Goal: Task Accomplishment & Management: Complete application form

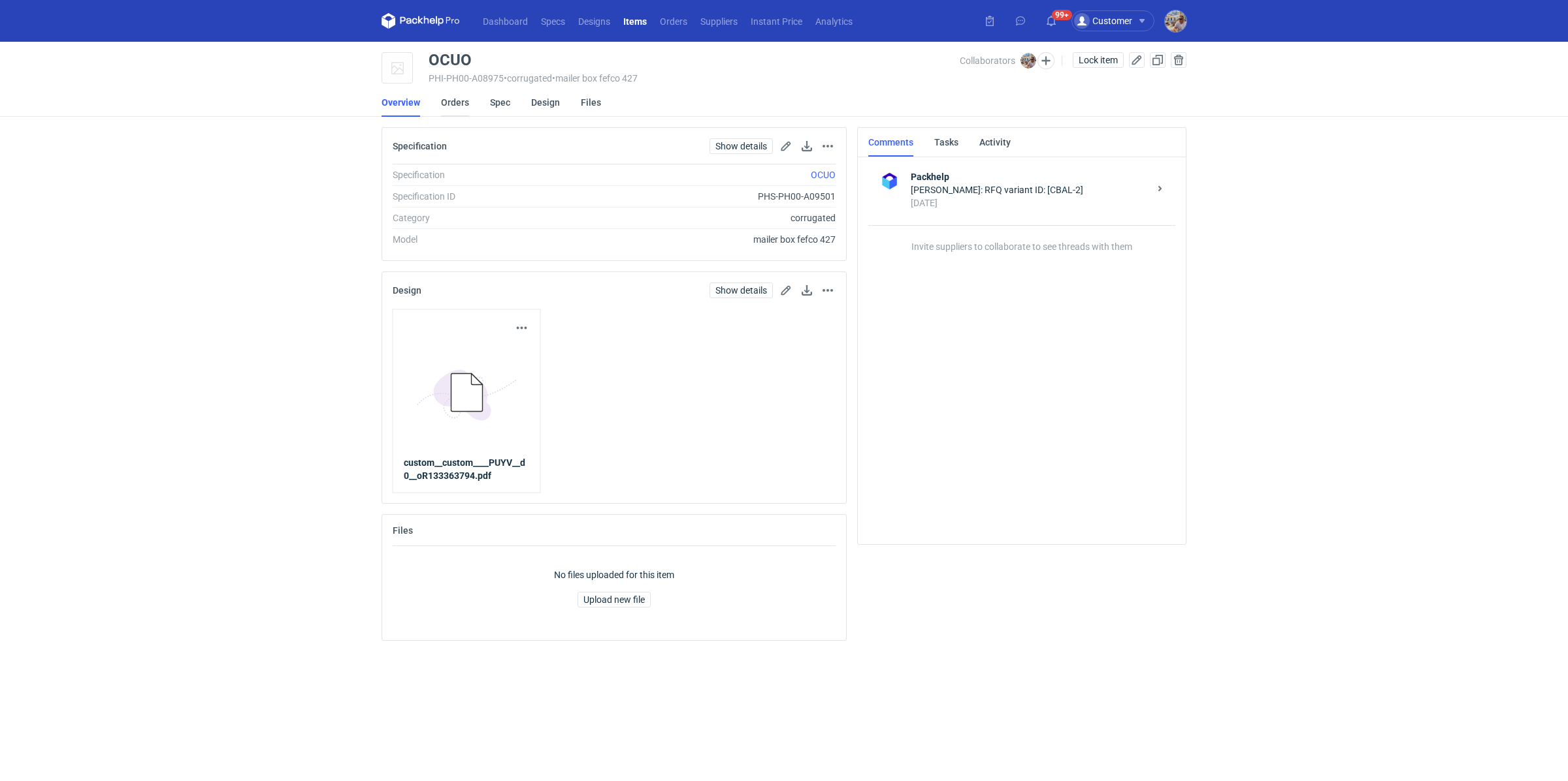
click at [441, 97] on link "Orders" at bounding box center [455, 103] width 28 height 29
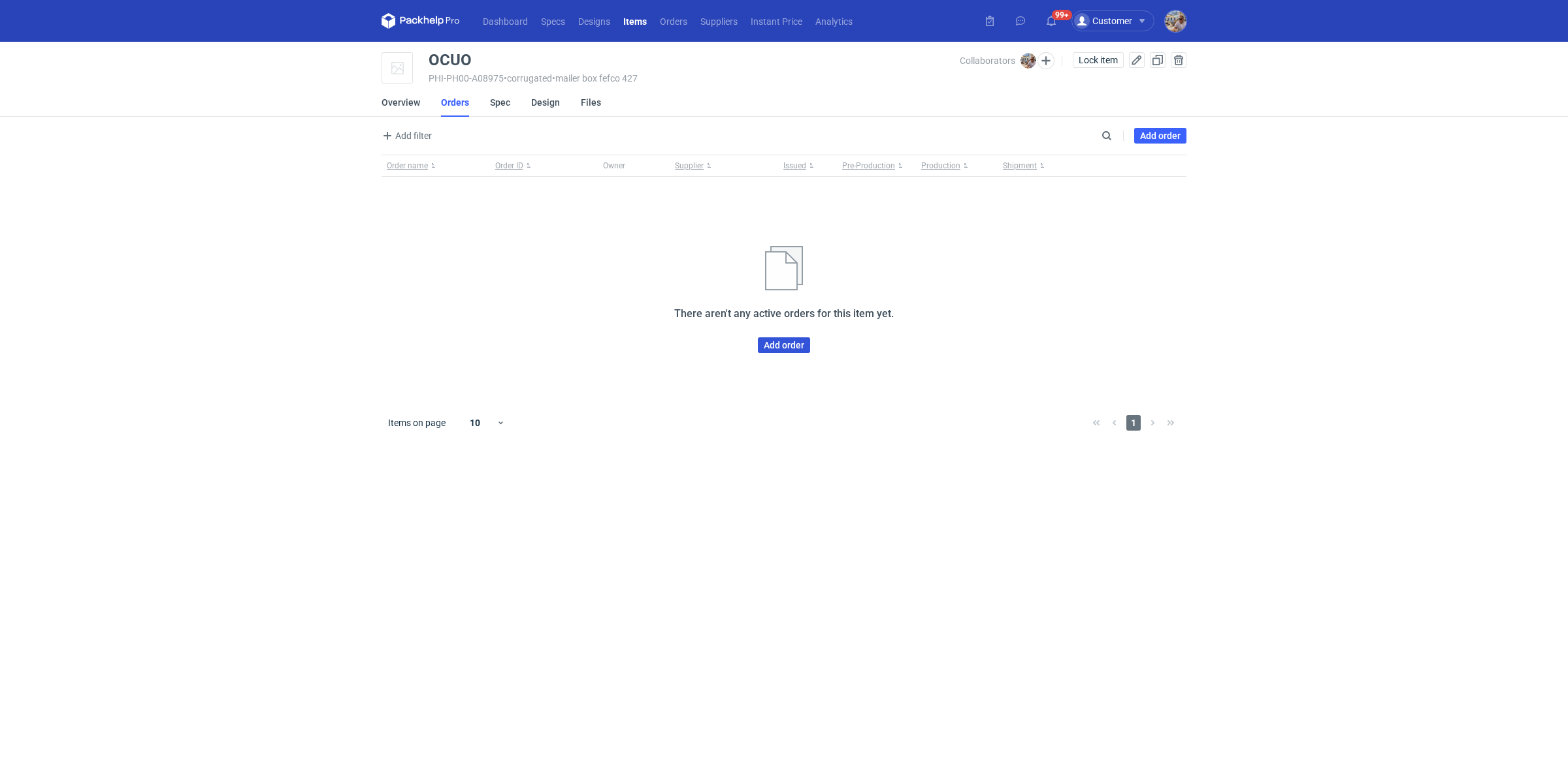
click at [771, 349] on link "Add order" at bounding box center [783, 345] width 52 height 15
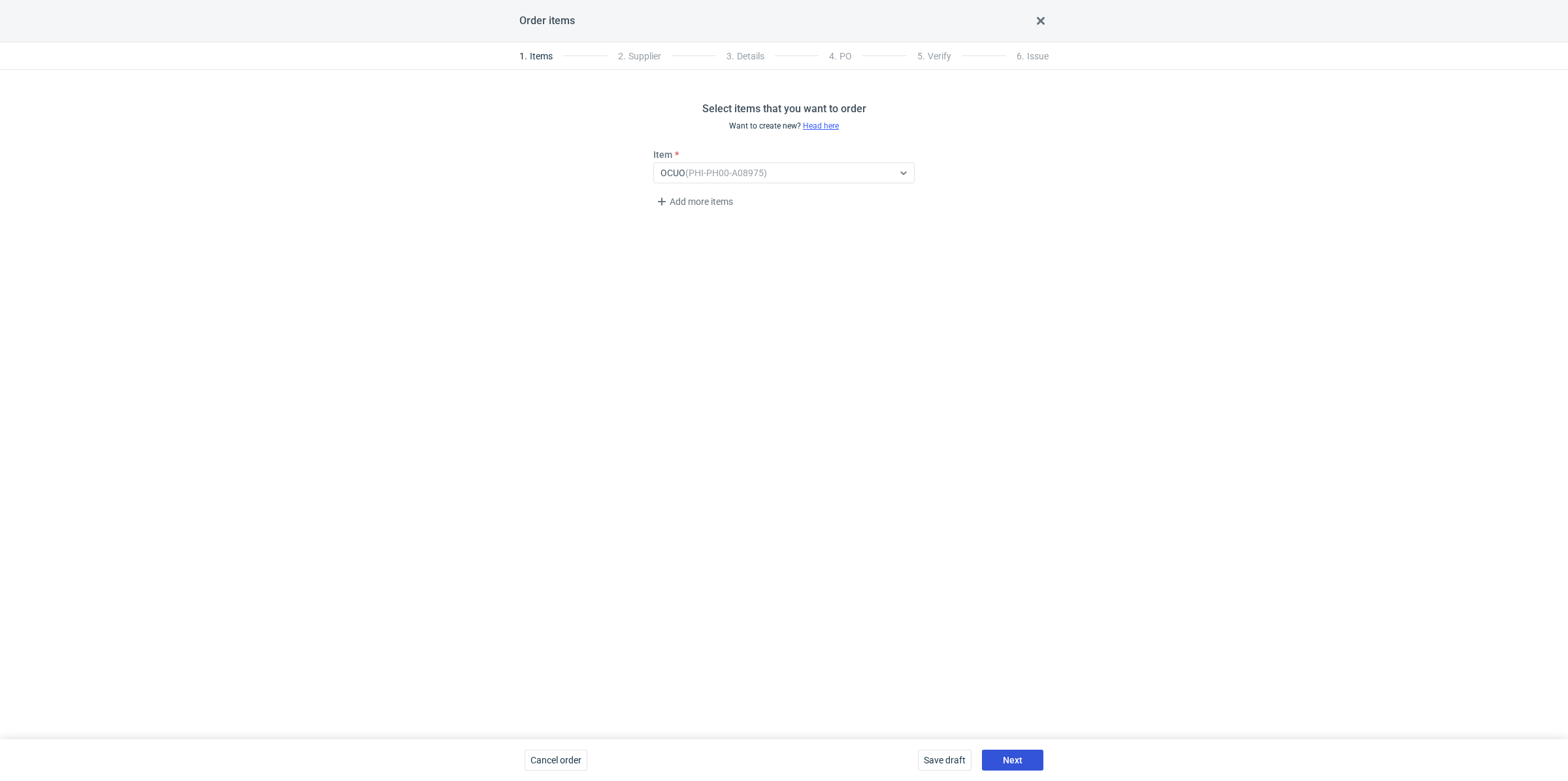
click at [1020, 756] on span "Next" at bounding box center [1012, 760] width 20 height 9
click at [699, 176] on div "Select..." at bounding box center [774, 173] width 239 height 18
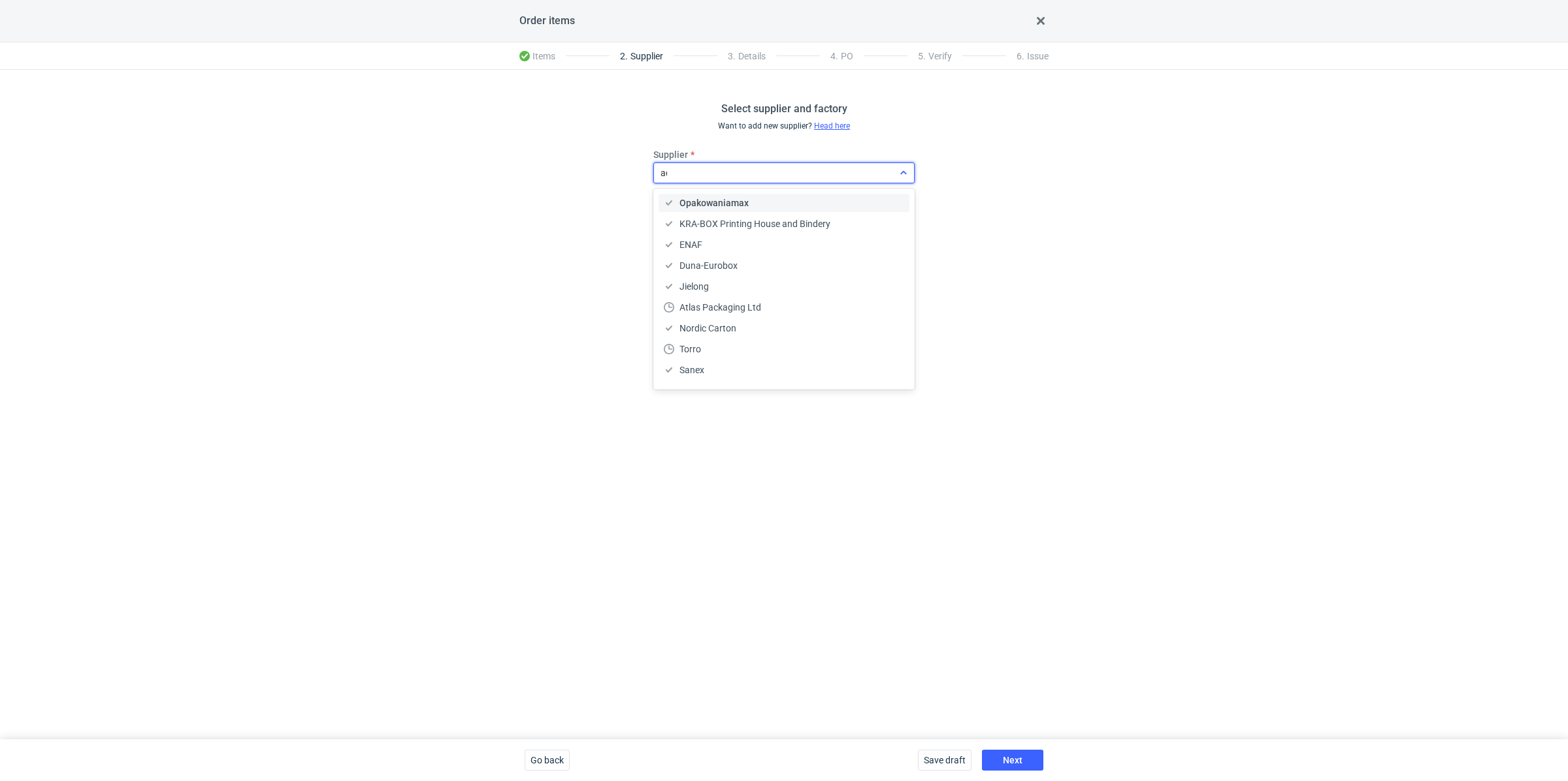
type input "ada"
click at [729, 203] on span "Adams Packaging" at bounding box center [716, 203] width 74 height 13
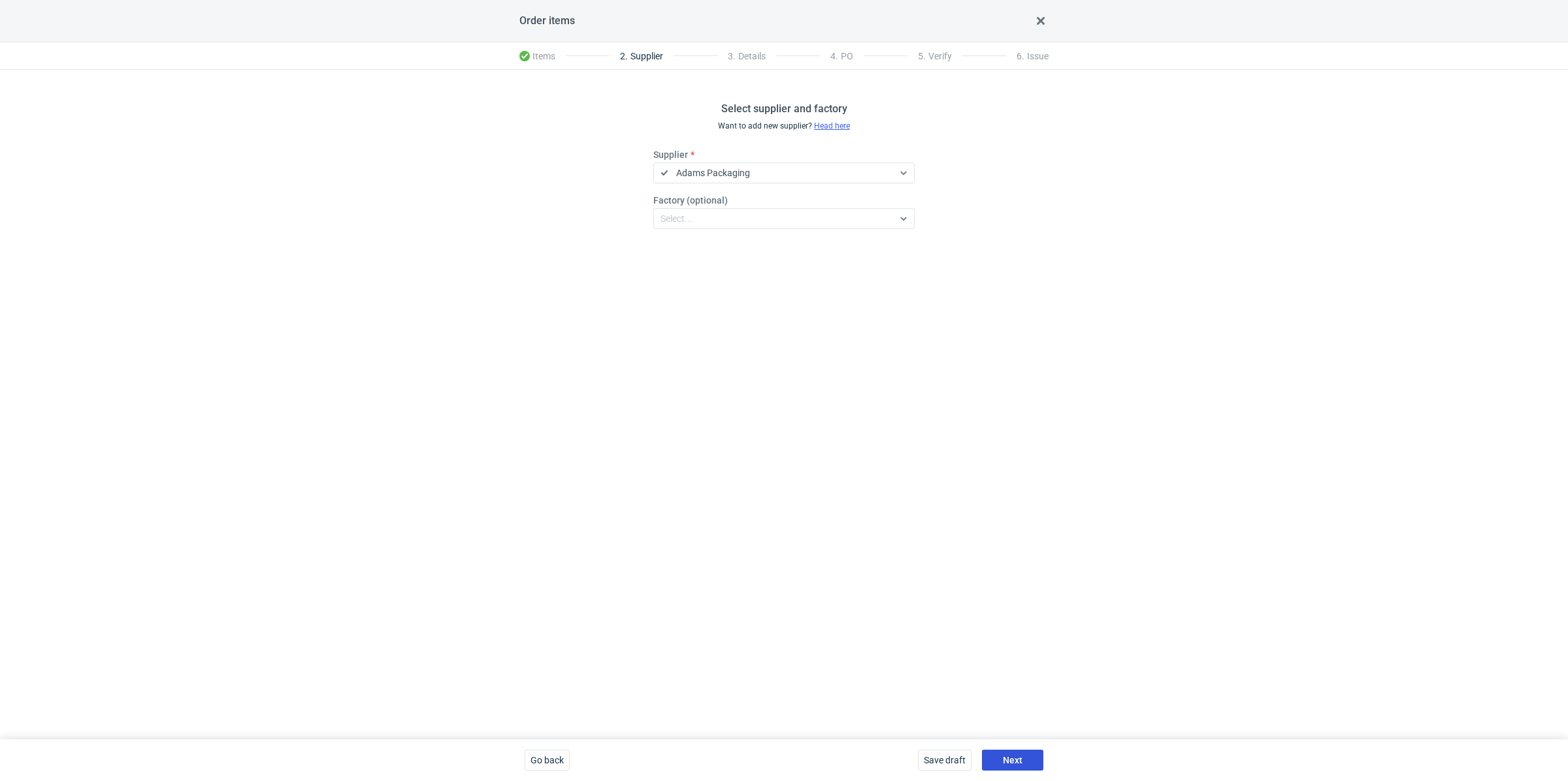
click at [1029, 751] on button "Next" at bounding box center [1012, 760] width 62 height 21
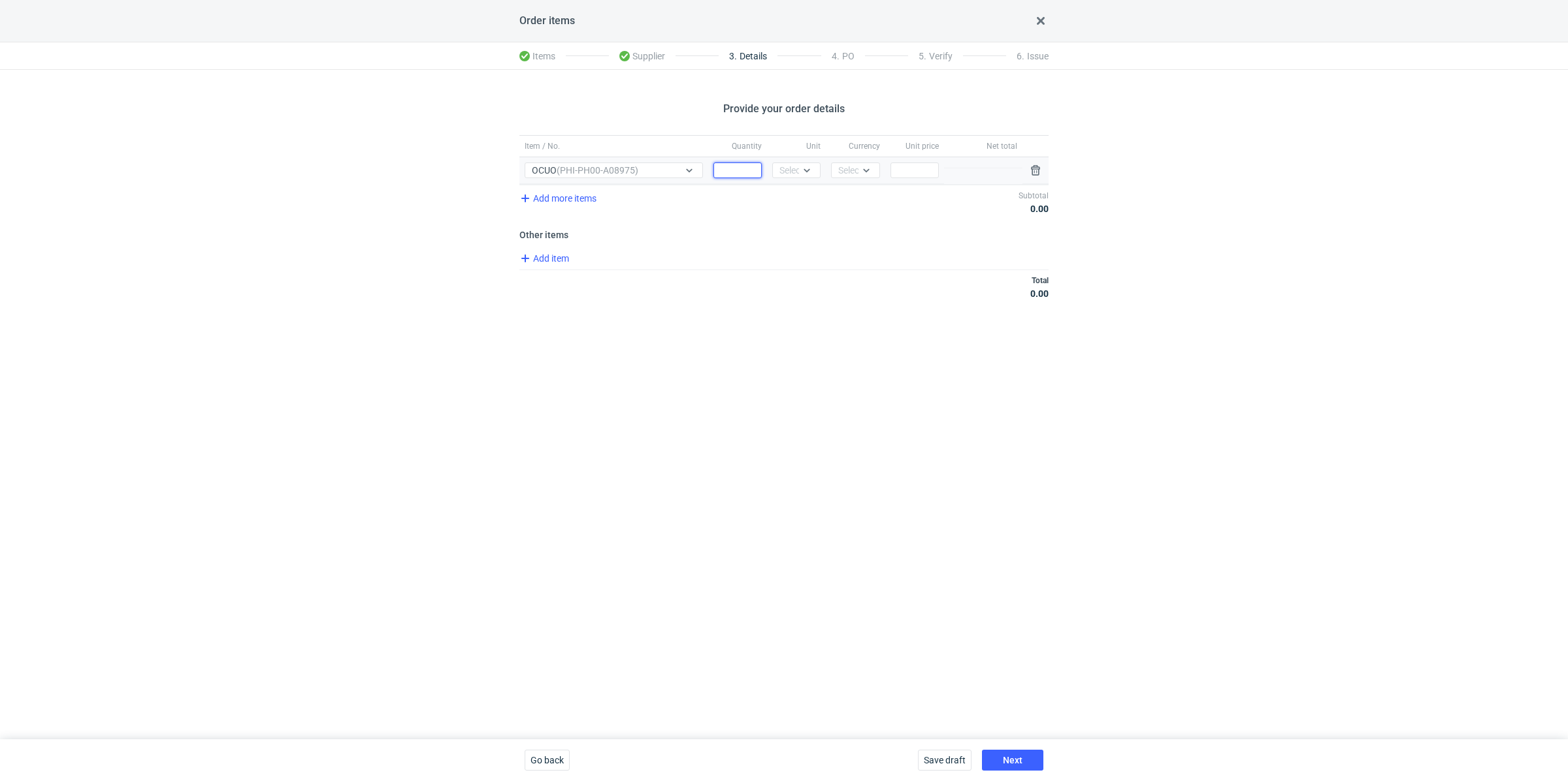
click at [732, 167] on input "Quantity" at bounding box center [737, 170] width 49 height 15
paste input "4000"
type input "4000"
click at [811, 170] on icon at bounding box center [806, 170] width 10 height 10
click at [799, 197] on div "pcs" at bounding box center [796, 197] width 27 height 13
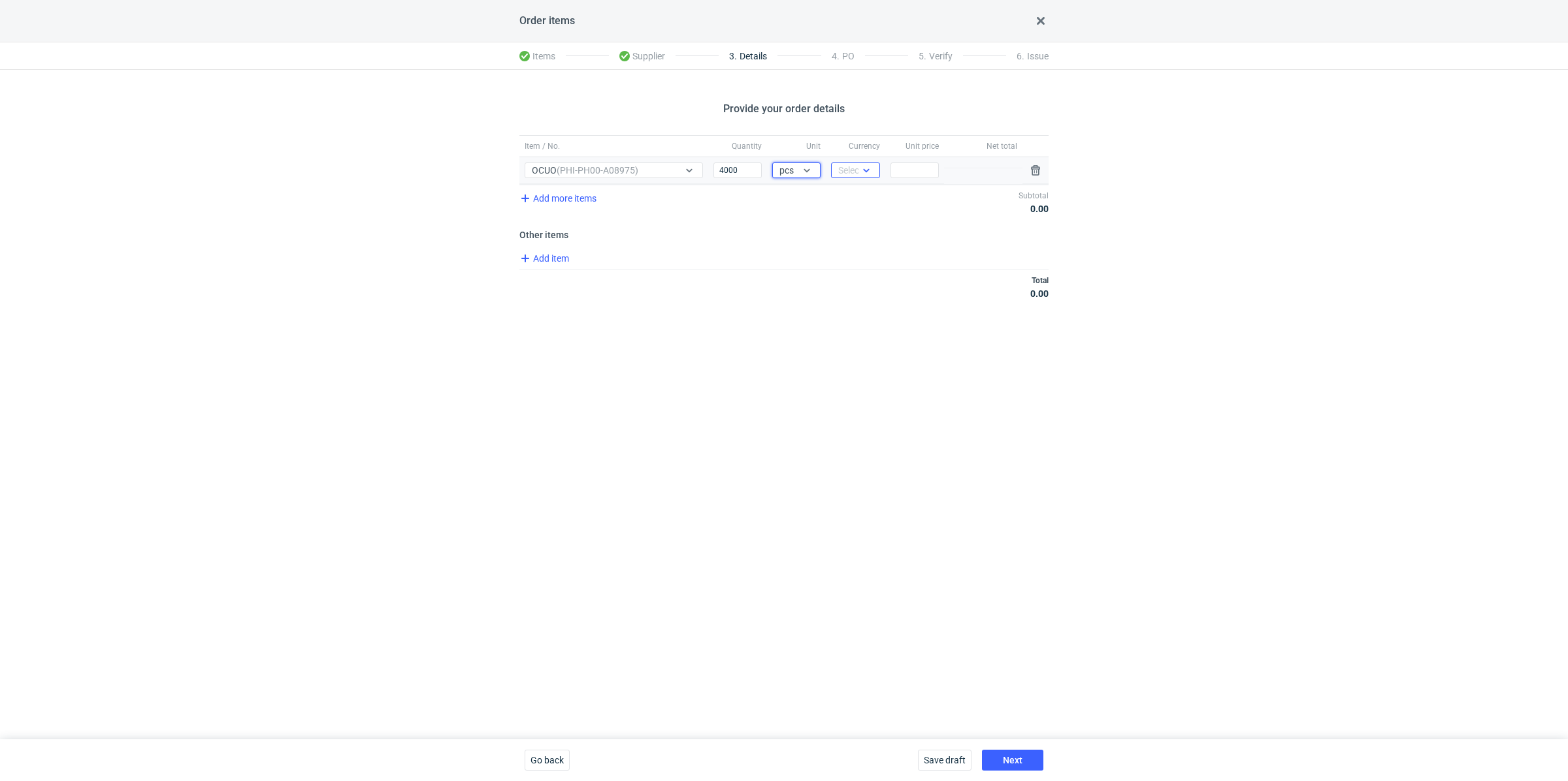
click at [852, 171] on div "Select..." at bounding box center [853, 170] width 32 height 13
click at [853, 190] on div "PLN" at bounding box center [855, 197] width 38 height 18
click at [911, 167] on input "Price" at bounding box center [914, 170] width 49 height 15
paste input "2.64"
type input "2.64"
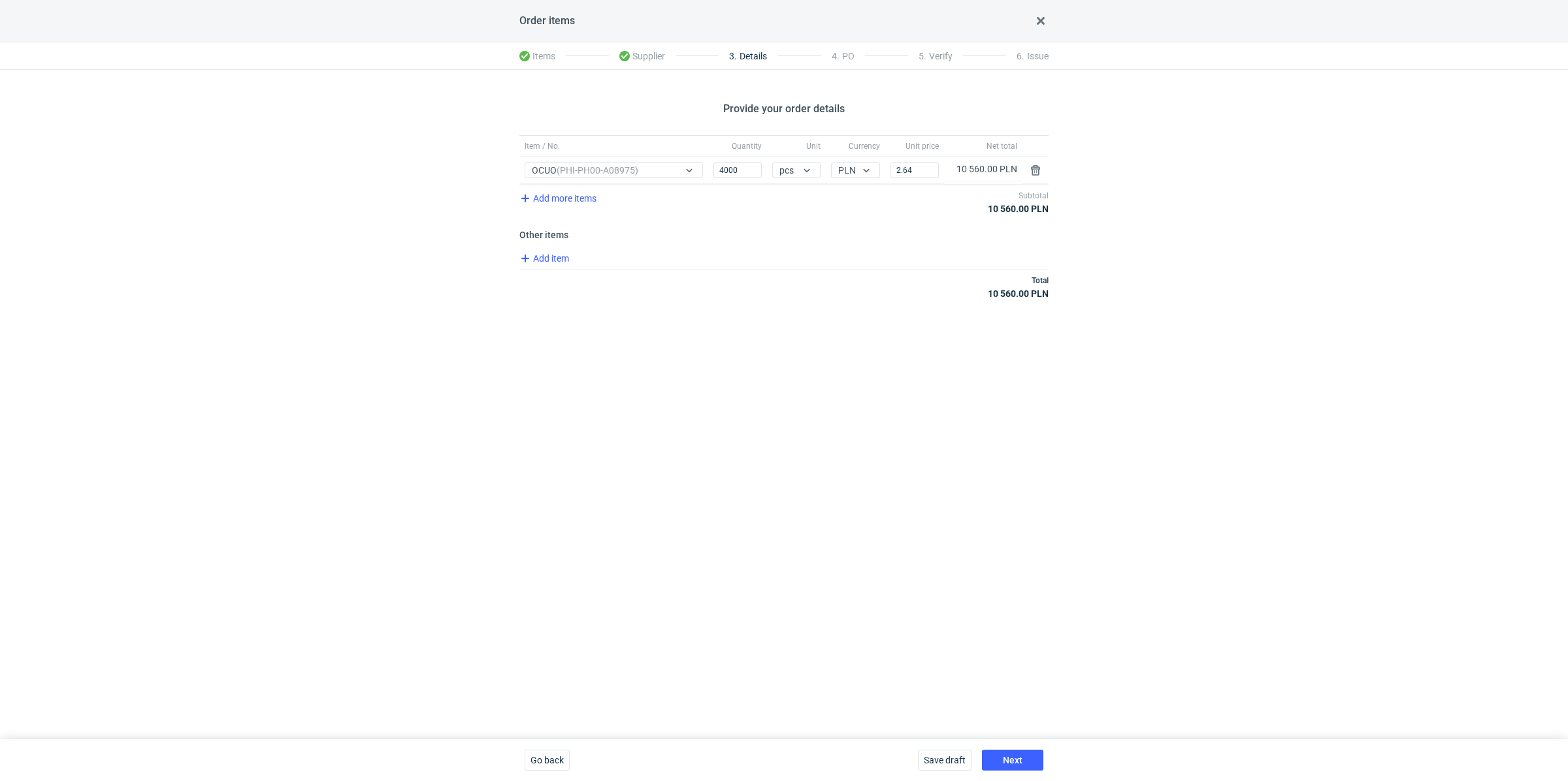
click at [840, 252] on div "Add item" at bounding box center [782, 260] width 532 height 19
click at [998, 749] on div "Save draft Next" at bounding box center [980, 760] width 136 height 42
click at [998, 754] on button "Next" at bounding box center [1012, 760] width 62 height 21
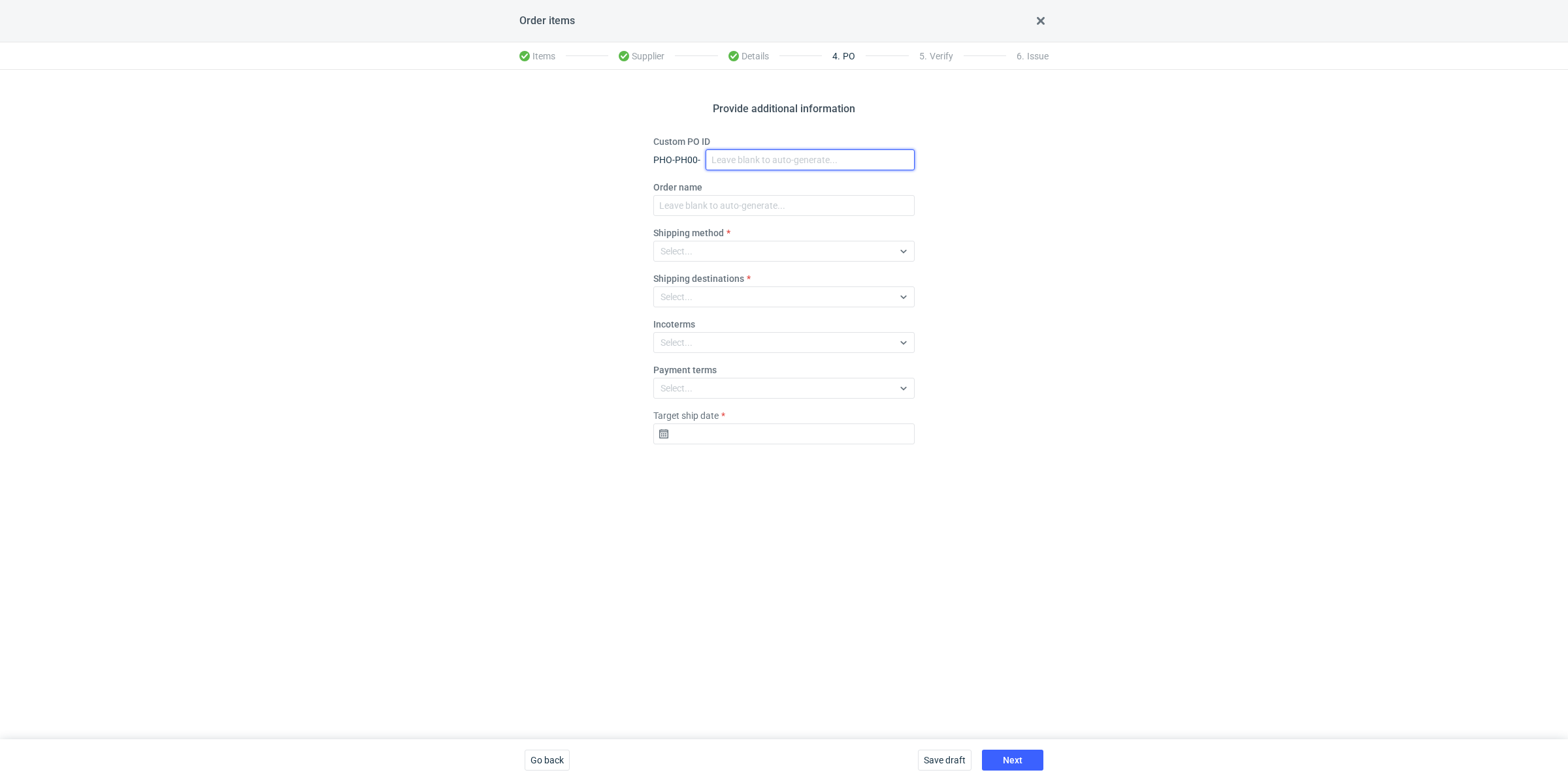
click at [765, 153] on input "Custom PO ID" at bounding box center [810, 160] width 209 height 21
paste input "R115604599"
paste input "OCUO"
drag, startPoint x: 831, startPoint y: 161, endPoint x: 696, endPoint y: 138, distance: 136.9
click at [696, 138] on div "Custom PO ID PHO-PH00- R115604599_OCUO" at bounding box center [784, 152] width 262 height 35
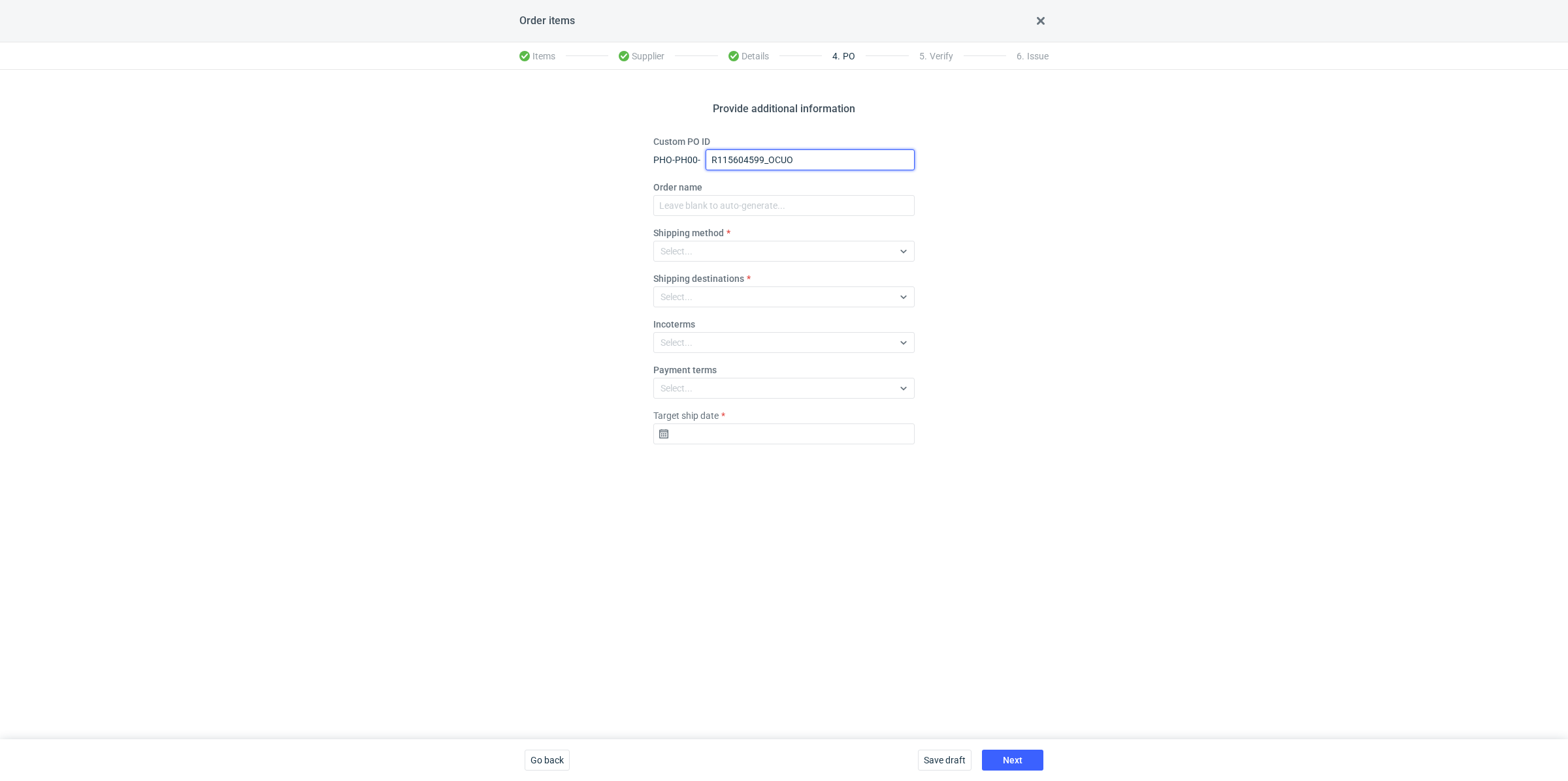
type input "R115604599_OCUO"
click at [699, 194] on div "Order name" at bounding box center [784, 198] width 262 height 35
click at [698, 203] on input "Order name" at bounding box center [784, 205] width 262 height 21
paste input "R115604599_OCUO"
type input "R115604599_OCUO"
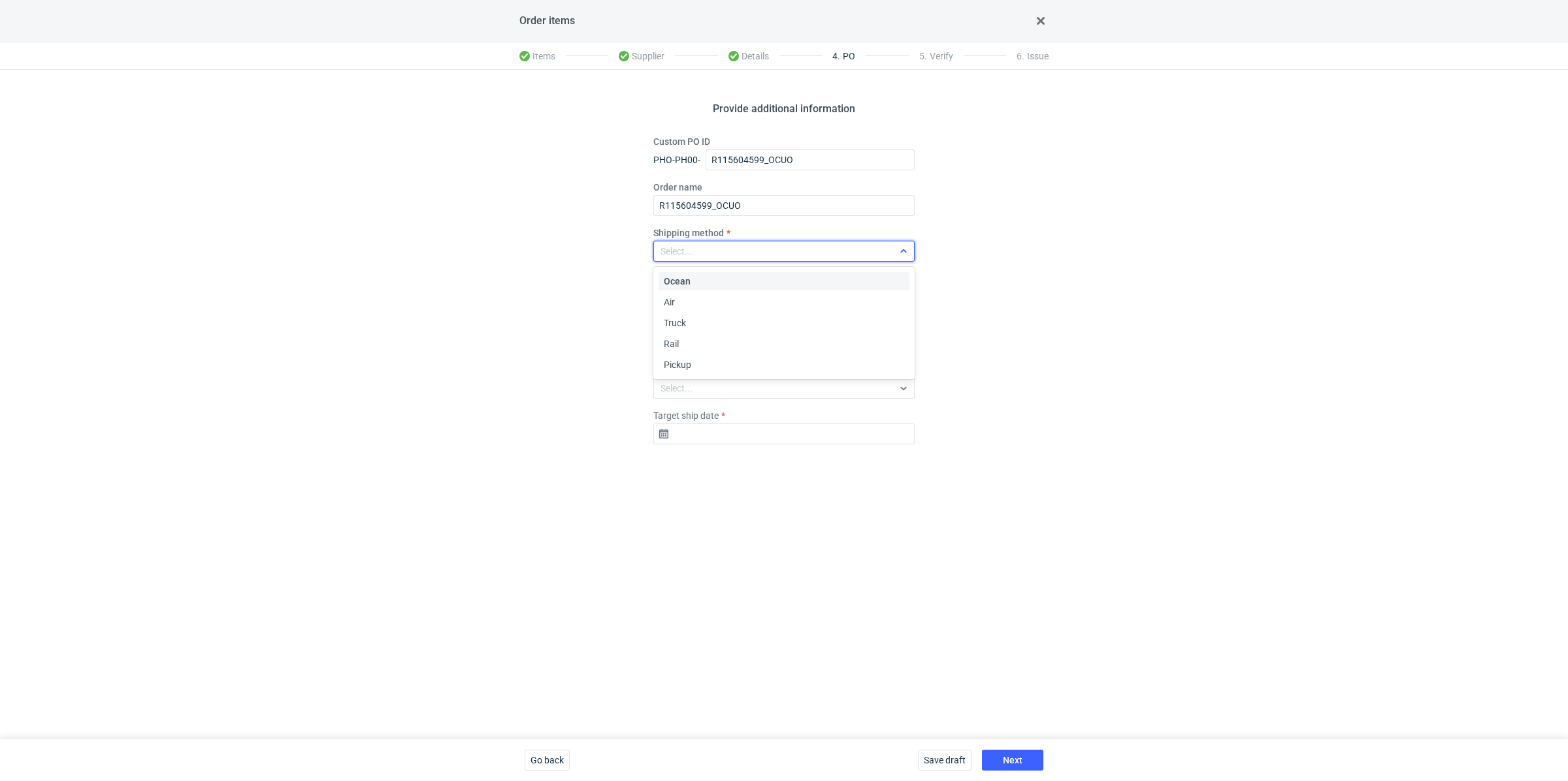
click at [696, 261] on div "Select..." at bounding box center [784, 251] width 262 height 21
click at [687, 355] on div "Pickup" at bounding box center [783, 364] width 251 height 18
click at [580, 375] on div "Provide additional information Custom PO ID PHO-PH00- R115604599_OCUO Order nam…" at bounding box center [784, 405] width 1568 height 670
click at [734, 433] on input "Target ship date" at bounding box center [784, 434] width 262 height 21
click at [855, 472] on icon "Go forward 1 month" at bounding box center [852, 468] width 10 height 10
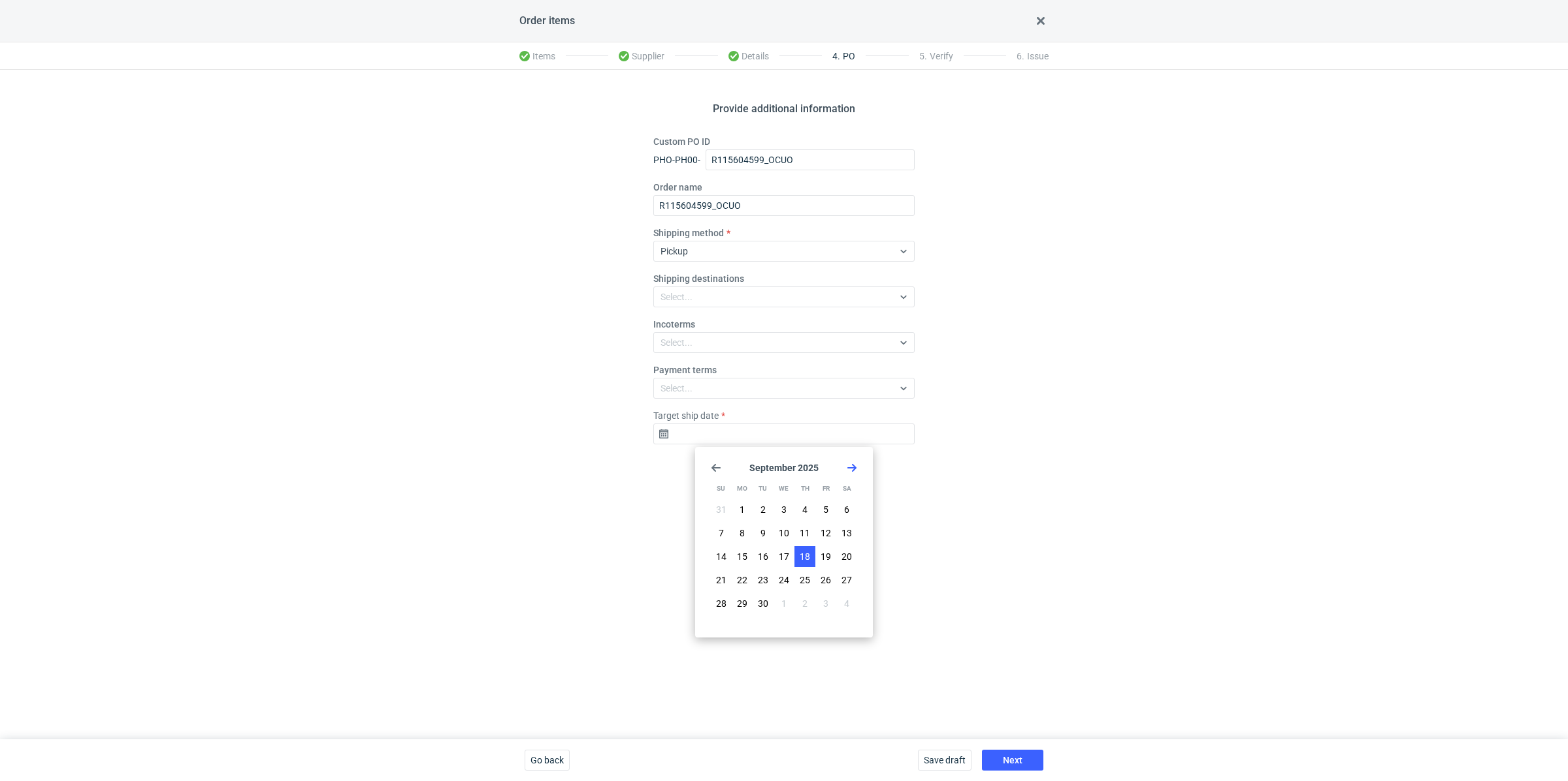
click at [801, 562] on span "18" at bounding box center [805, 556] width 10 height 13
type input "2025-09-18"
click at [1006, 756] on span "Next" at bounding box center [1012, 760] width 20 height 9
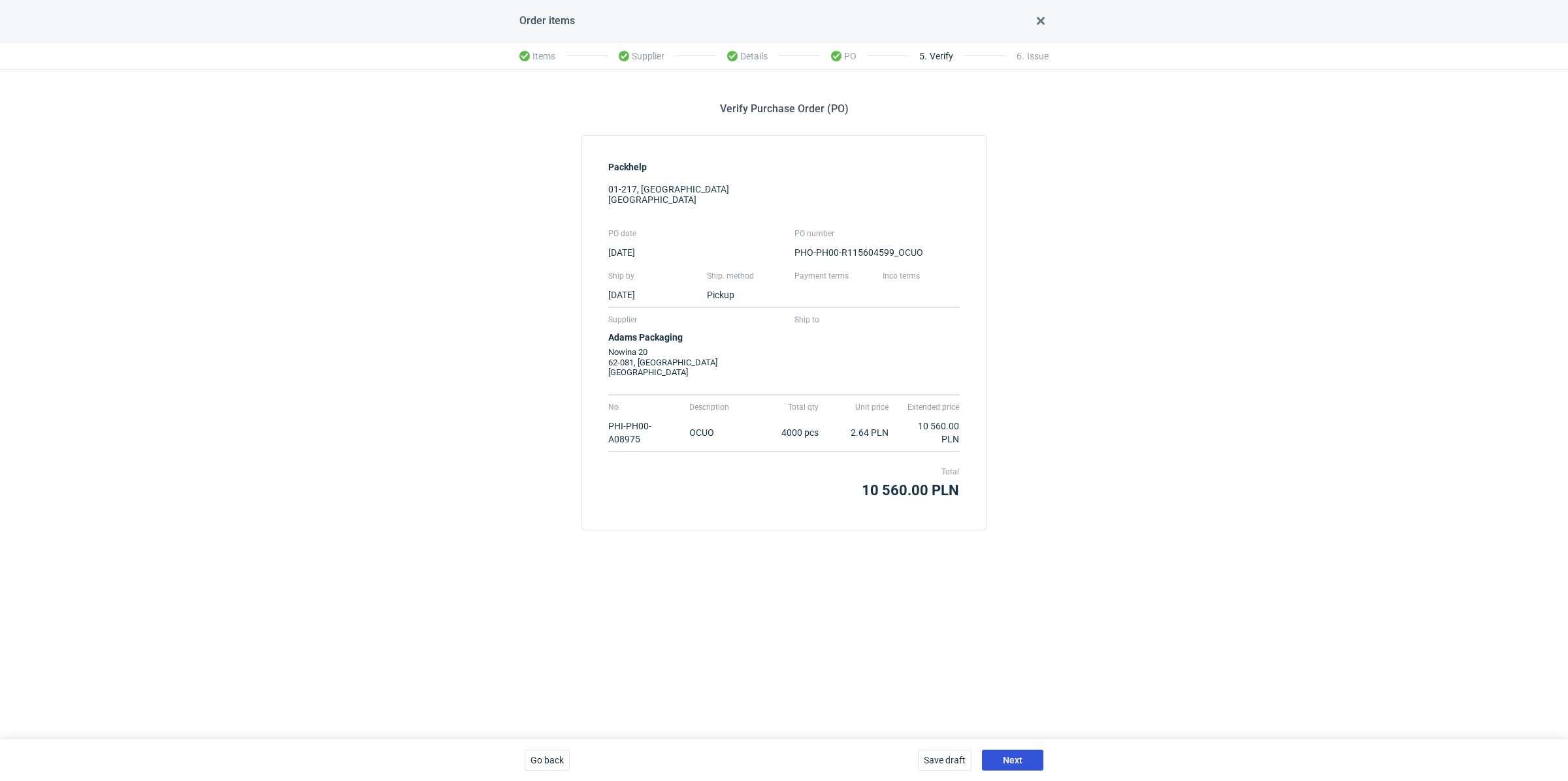
click at [1026, 756] on button "Next" at bounding box center [1012, 760] width 62 height 21
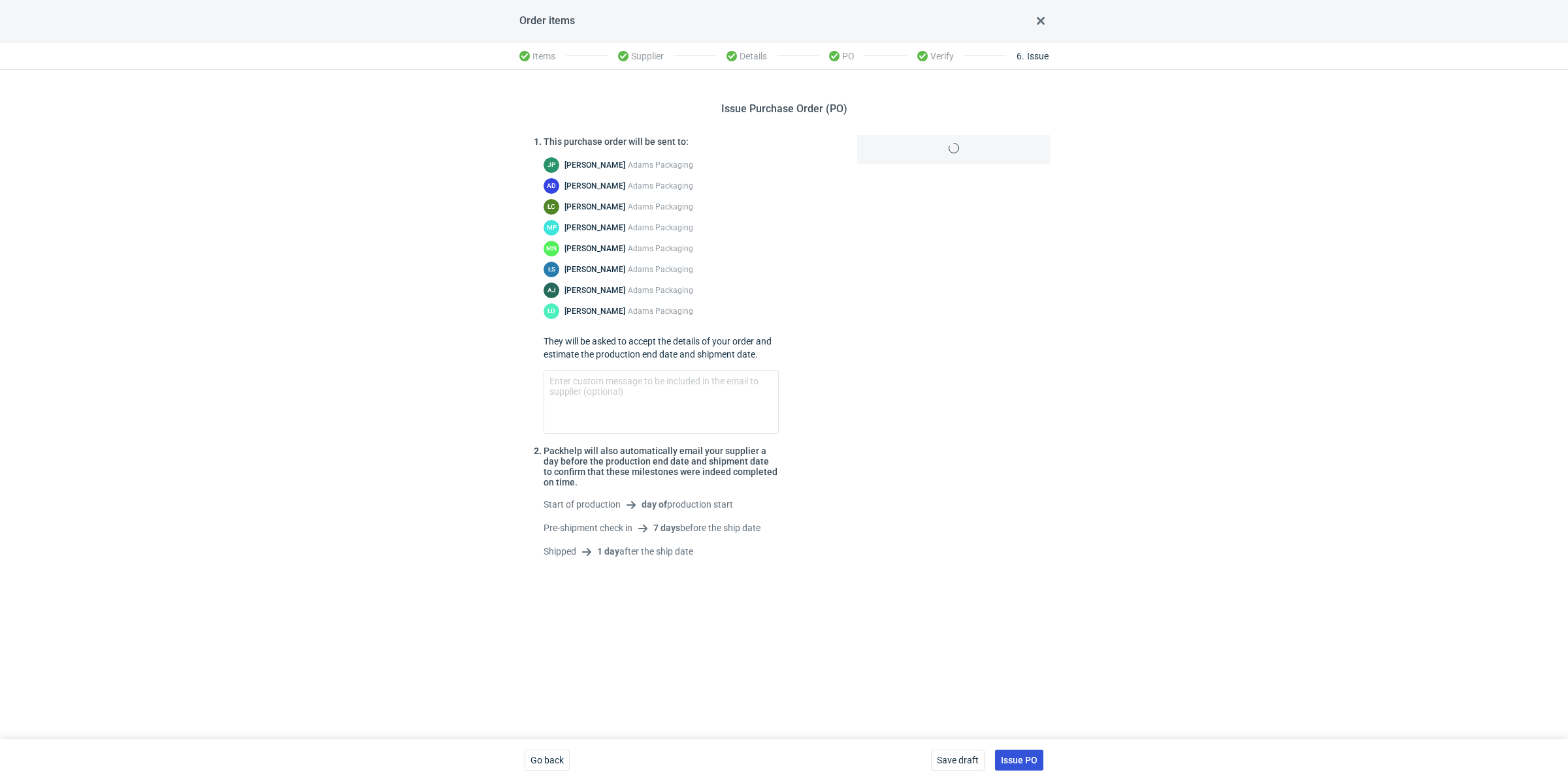
click at [1025, 757] on span "Issue PO" at bounding box center [1018, 760] width 37 height 9
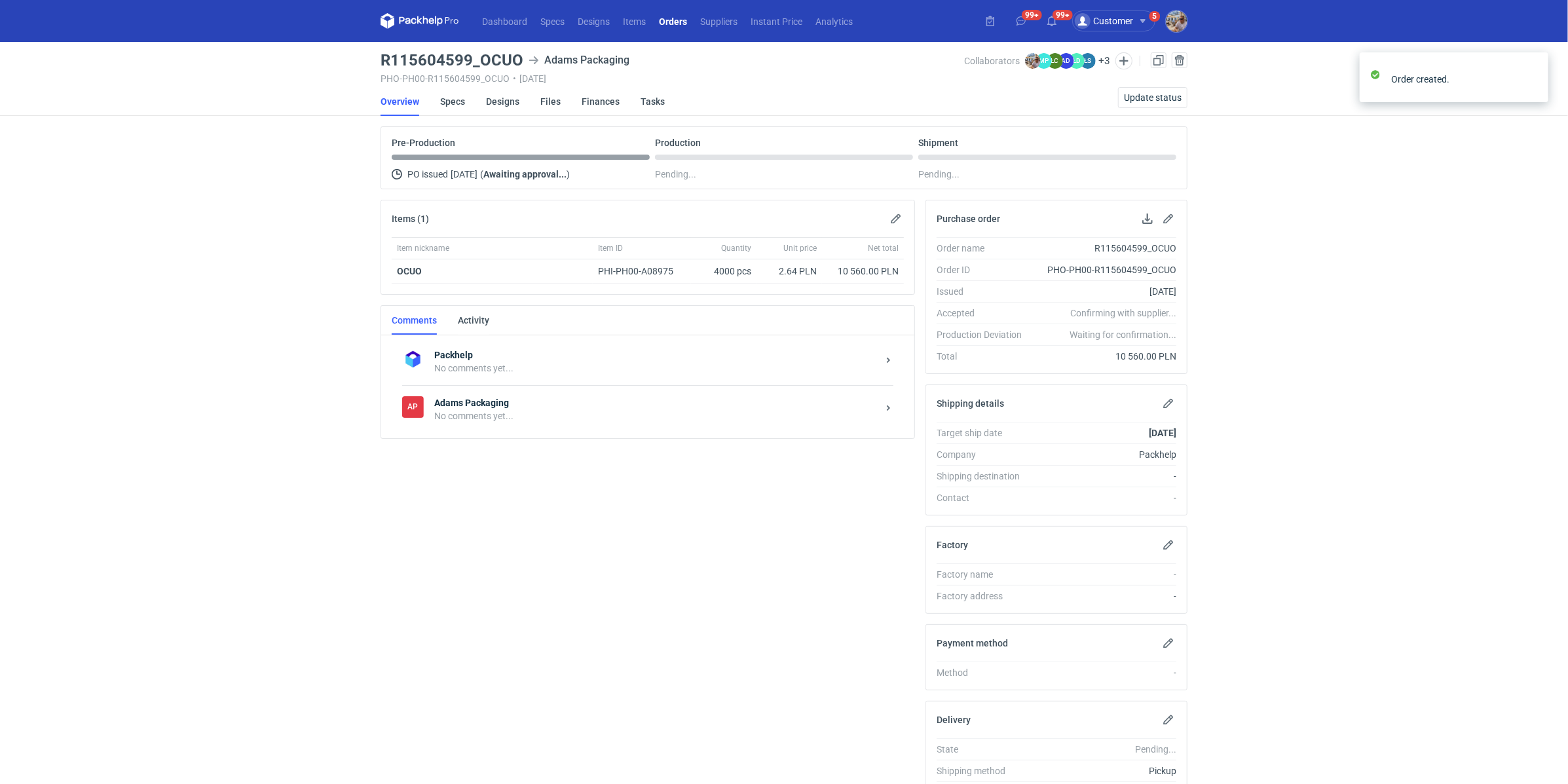
click at [487, 401] on strong "Adams Packaging" at bounding box center [656, 402] width 443 height 13
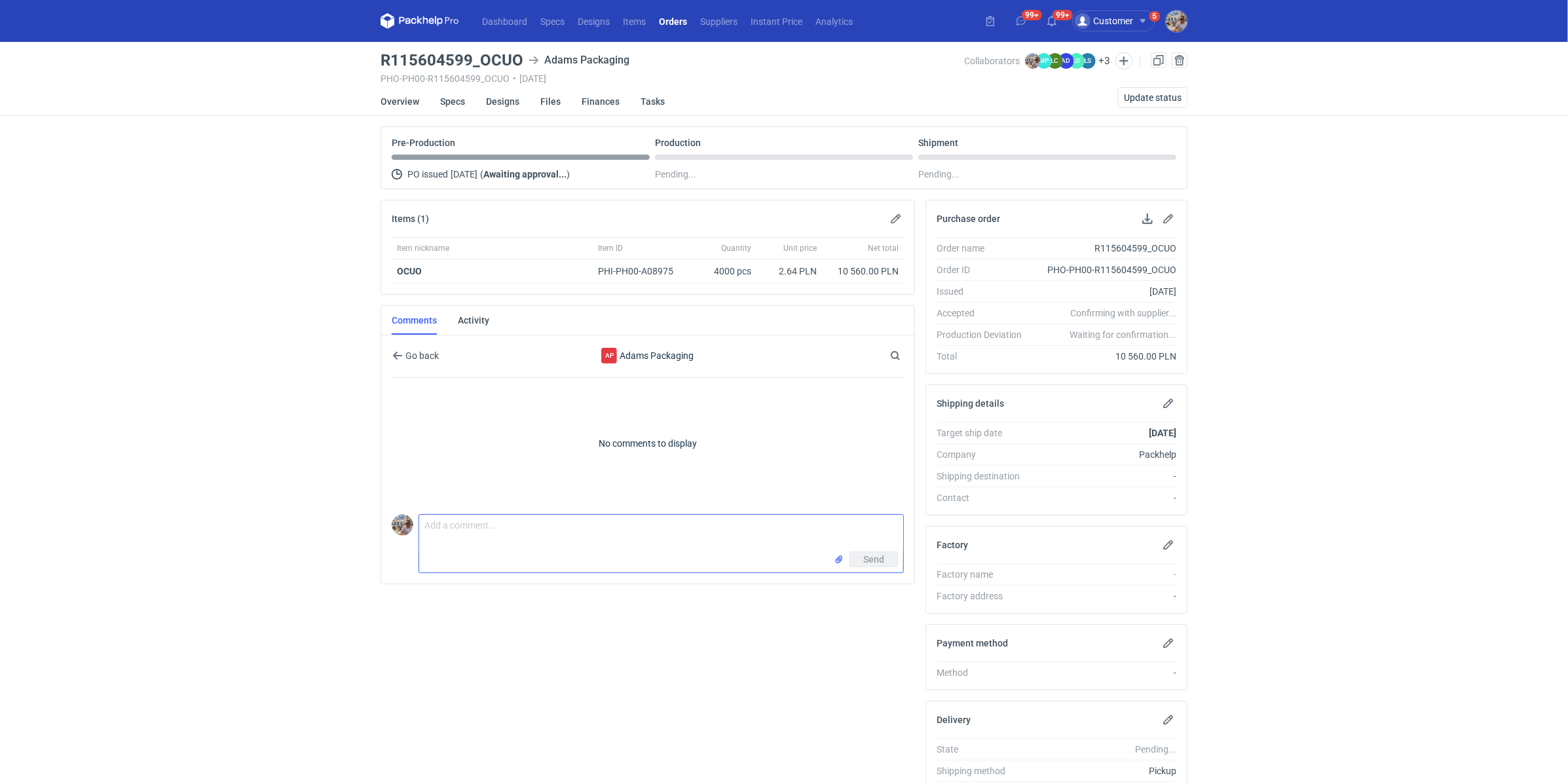
click at [554, 542] on textarea "Comment message" at bounding box center [661, 533] width 484 height 37
paste textarea "CBAL - 2"
paste textarea "R133363794_PUYV"
type textarea "Dzień dobry. Zamówienie do wyceny CBAL - 2. Powtórka R133363794_PUYV"
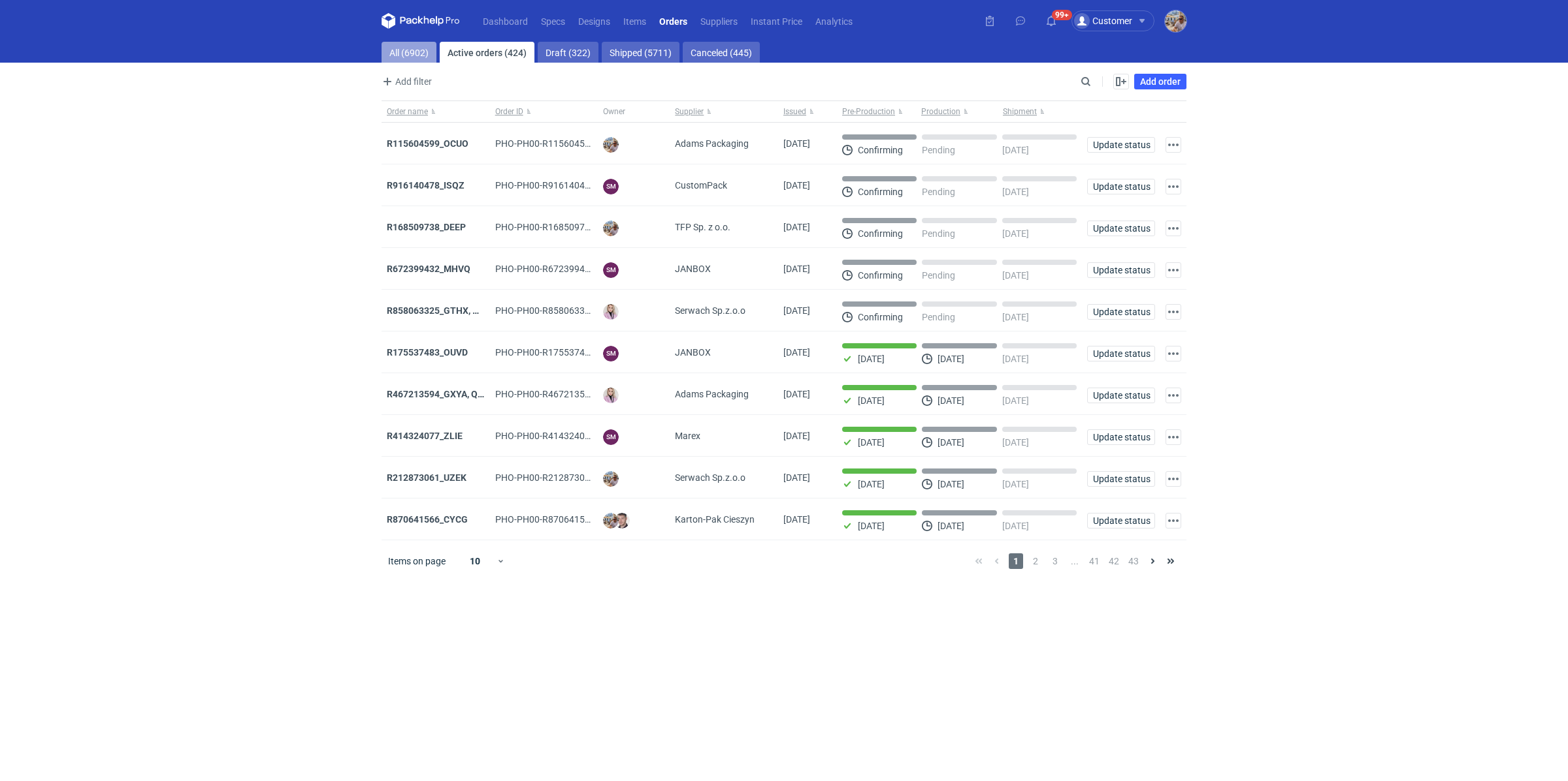
click at [405, 56] on link "All (6902)" at bounding box center [409, 52] width 55 height 21
click at [1082, 81] on input "Search" at bounding box center [1029, 81] width 129 height 15
paste input "XQLI"
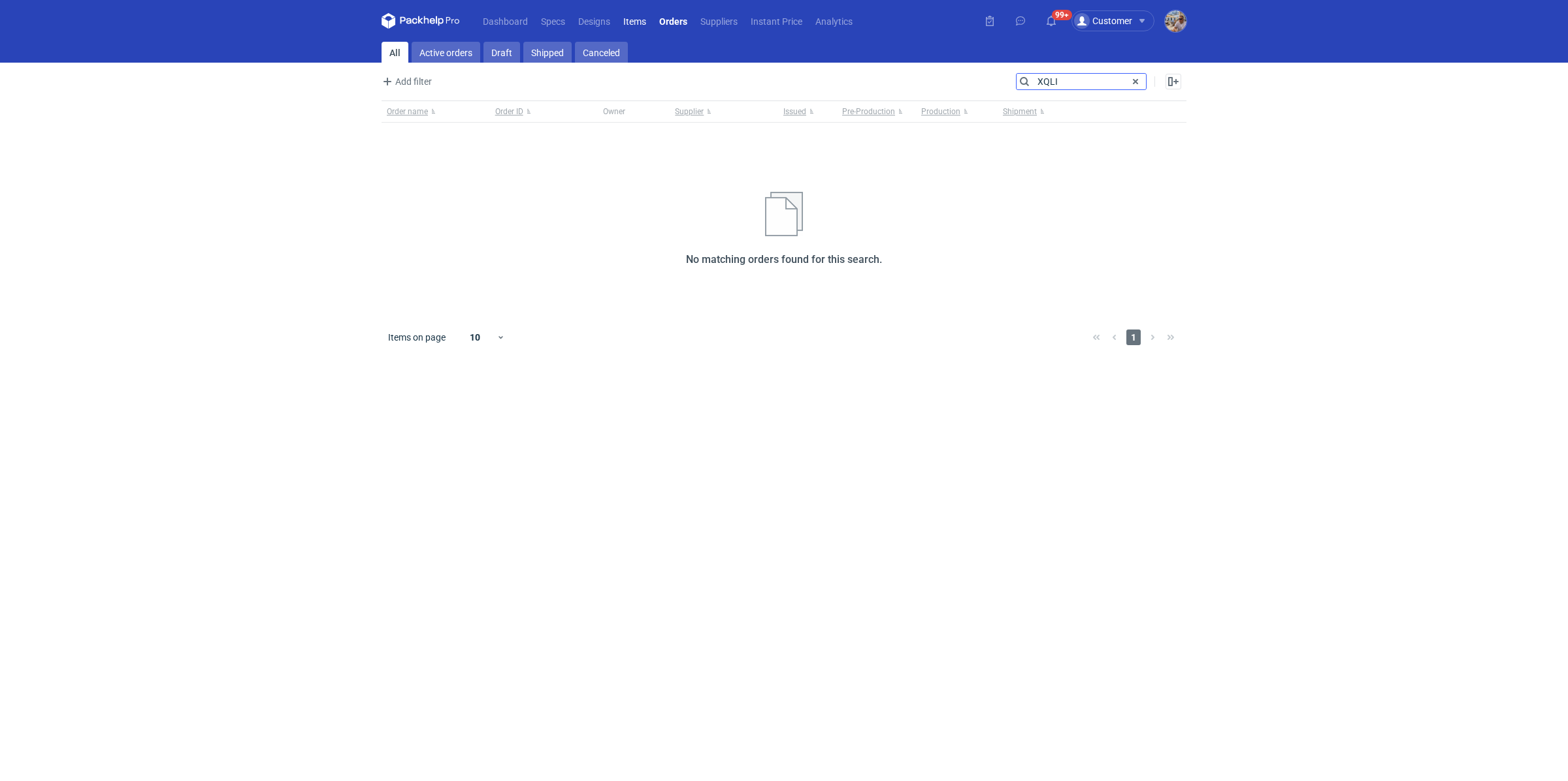
type input "XQLI"
click at [628, 21] on link "Items" at bounding box center [634, 21] width 36 height 15
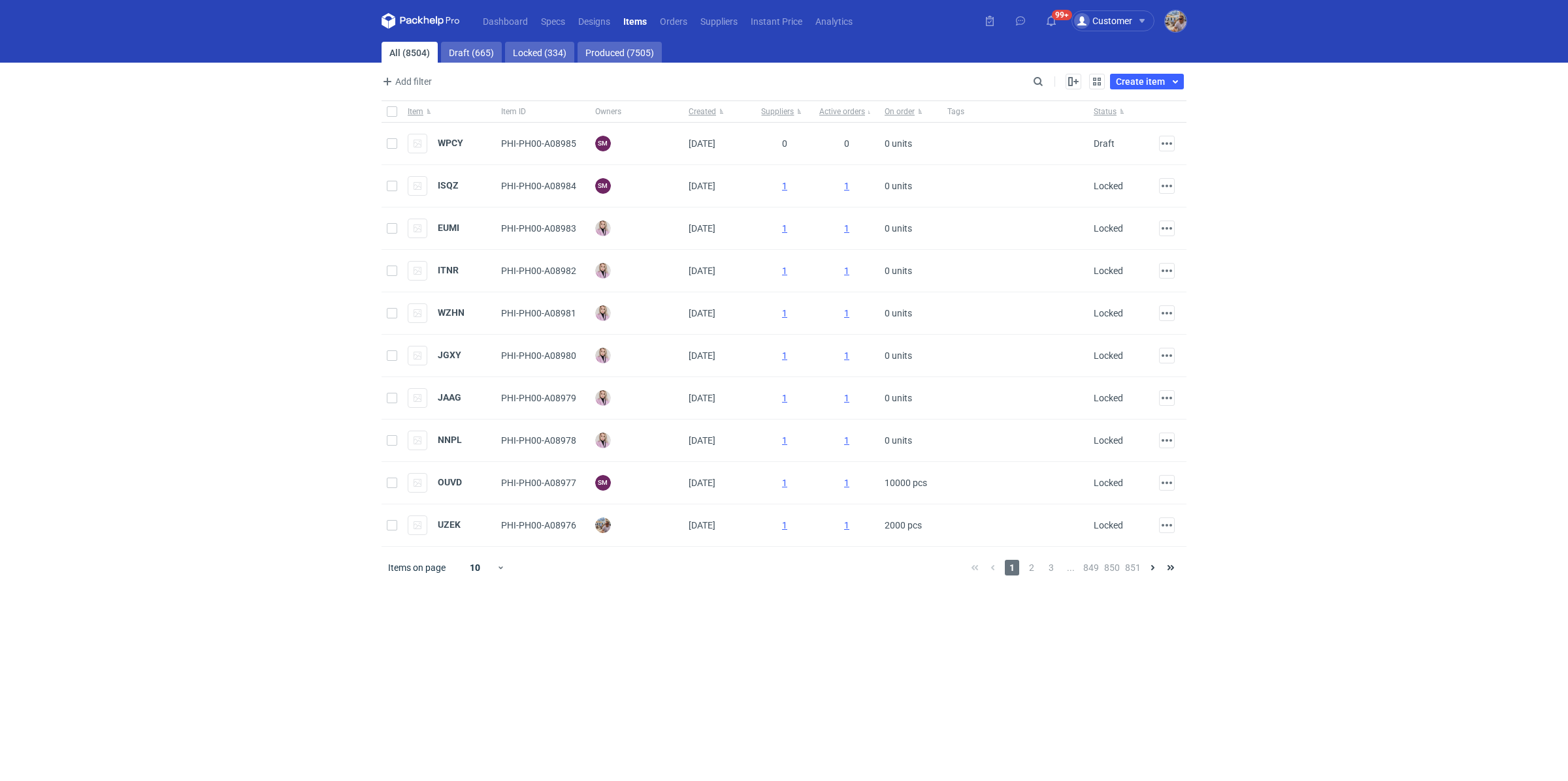
click at [1050, 79] on div "Enable all Disable all Item Item ID Owners Created Suppliers Active orders On o…" at bounding box center [1116, 81] width 139 height 15
click at [1046, 79] on input "Search" at bounding box center [981, 81] width 129 height 15
paste input "XQLI"
type input "XQLI"
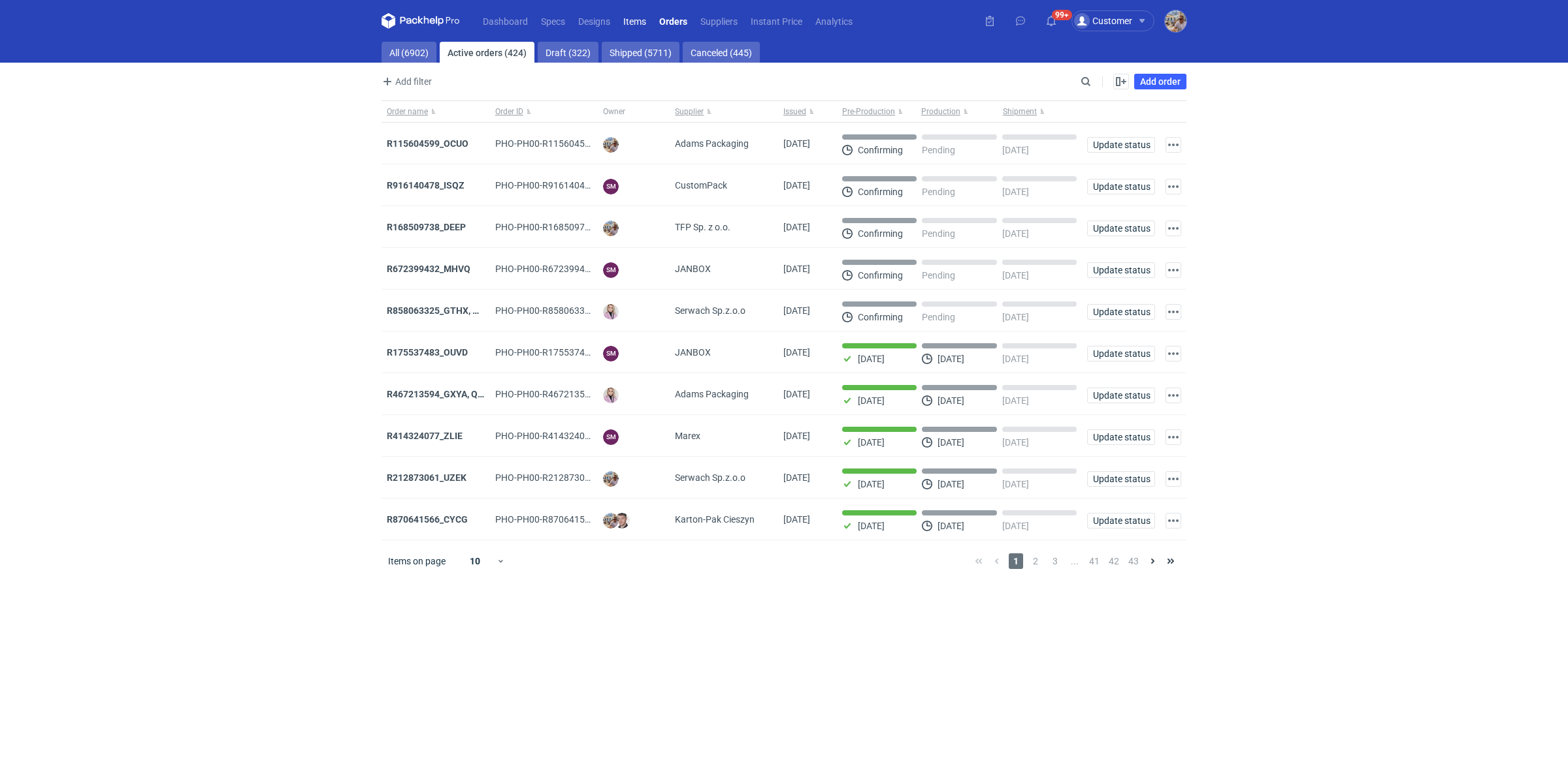
click at [638, 18] on link "Items" at bounding box center [634, 21] width 36 height 15
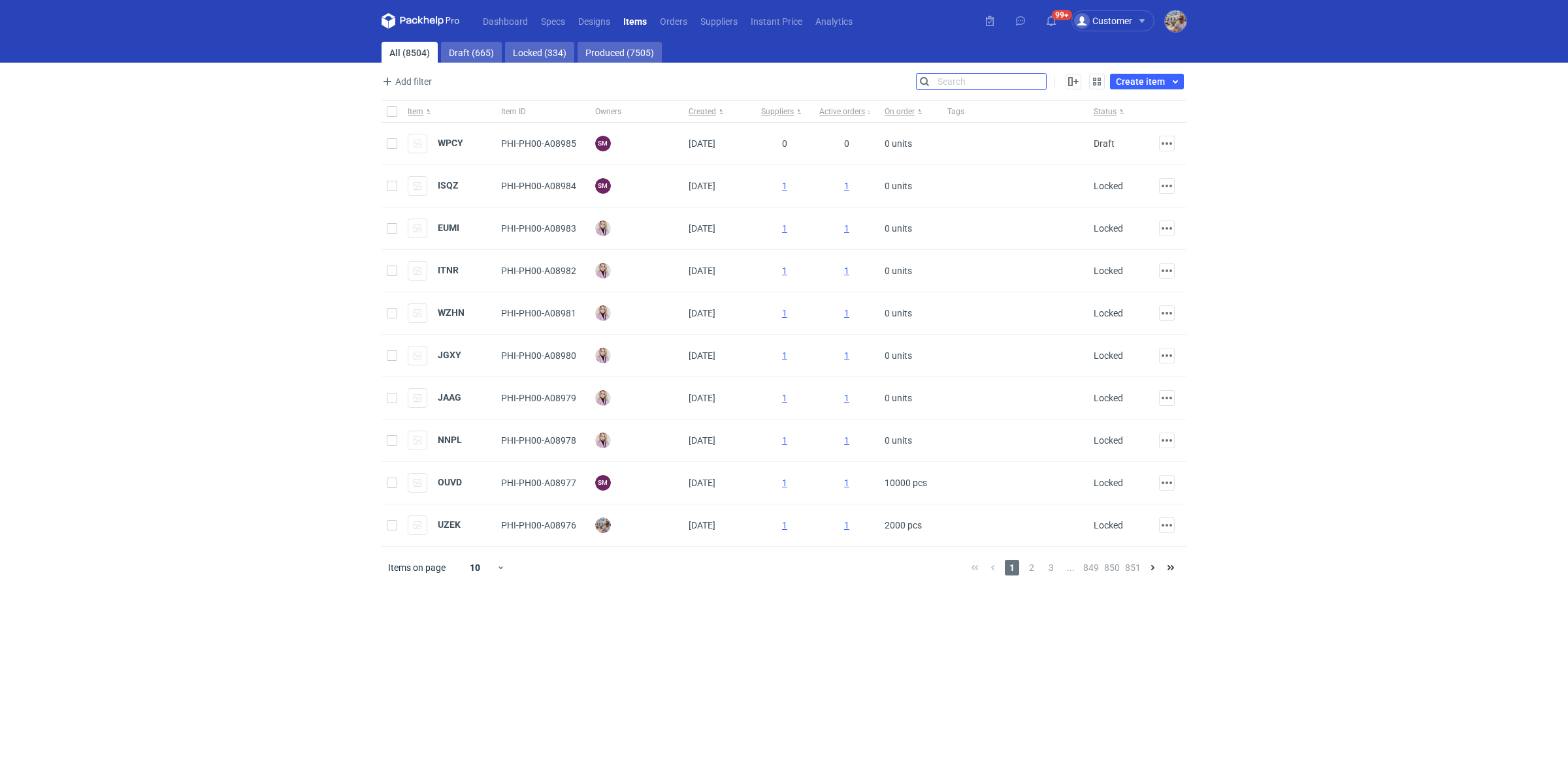
click at [1042, 85] on input "Search" at bounding box center [981, 81] width 129 height 15
paste input "R441920495"
type input "R441920495"
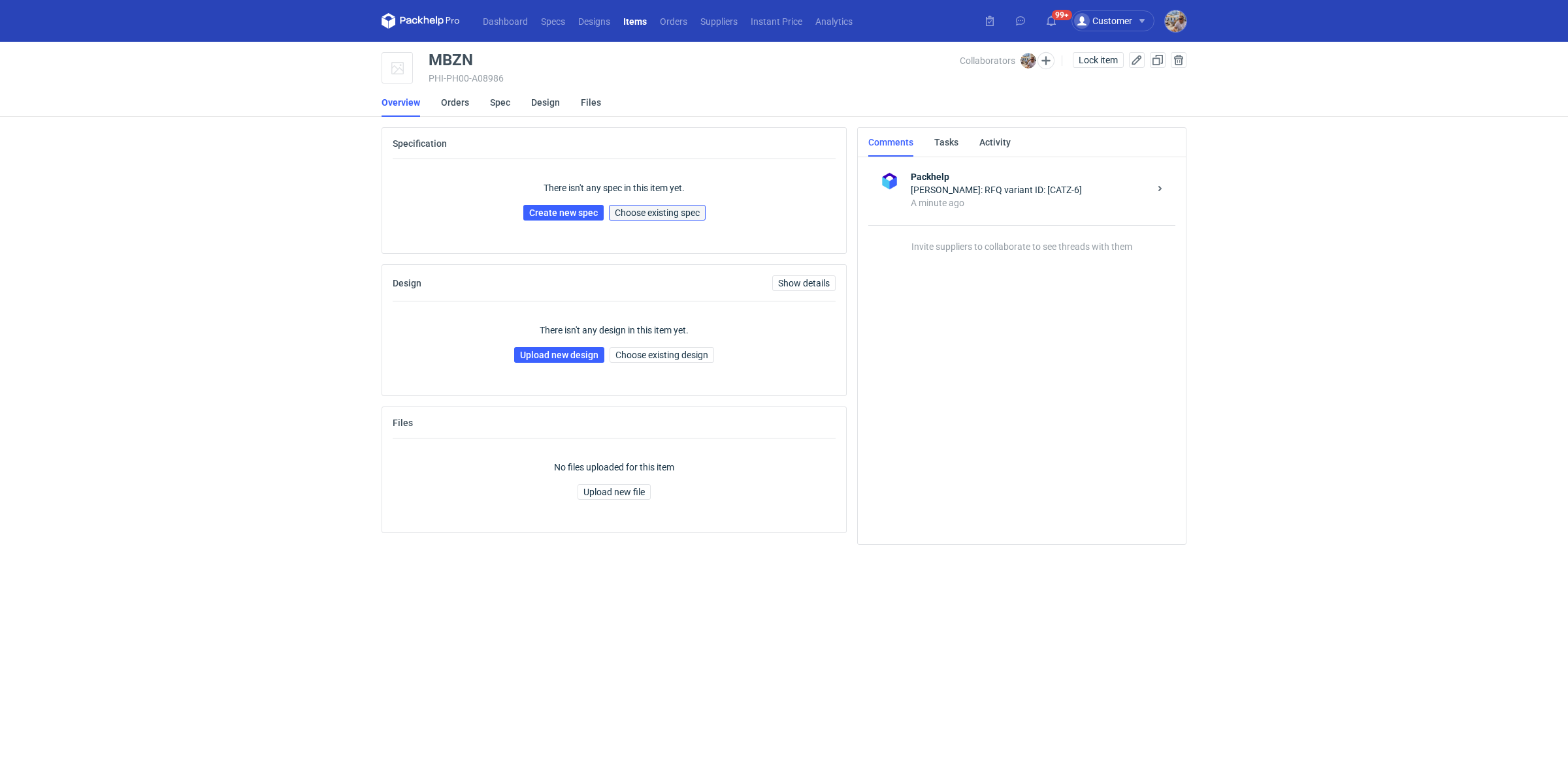
click at [662, 215] on span "Choose existing spec" at bounding box center [657, 213] width 85 height 9
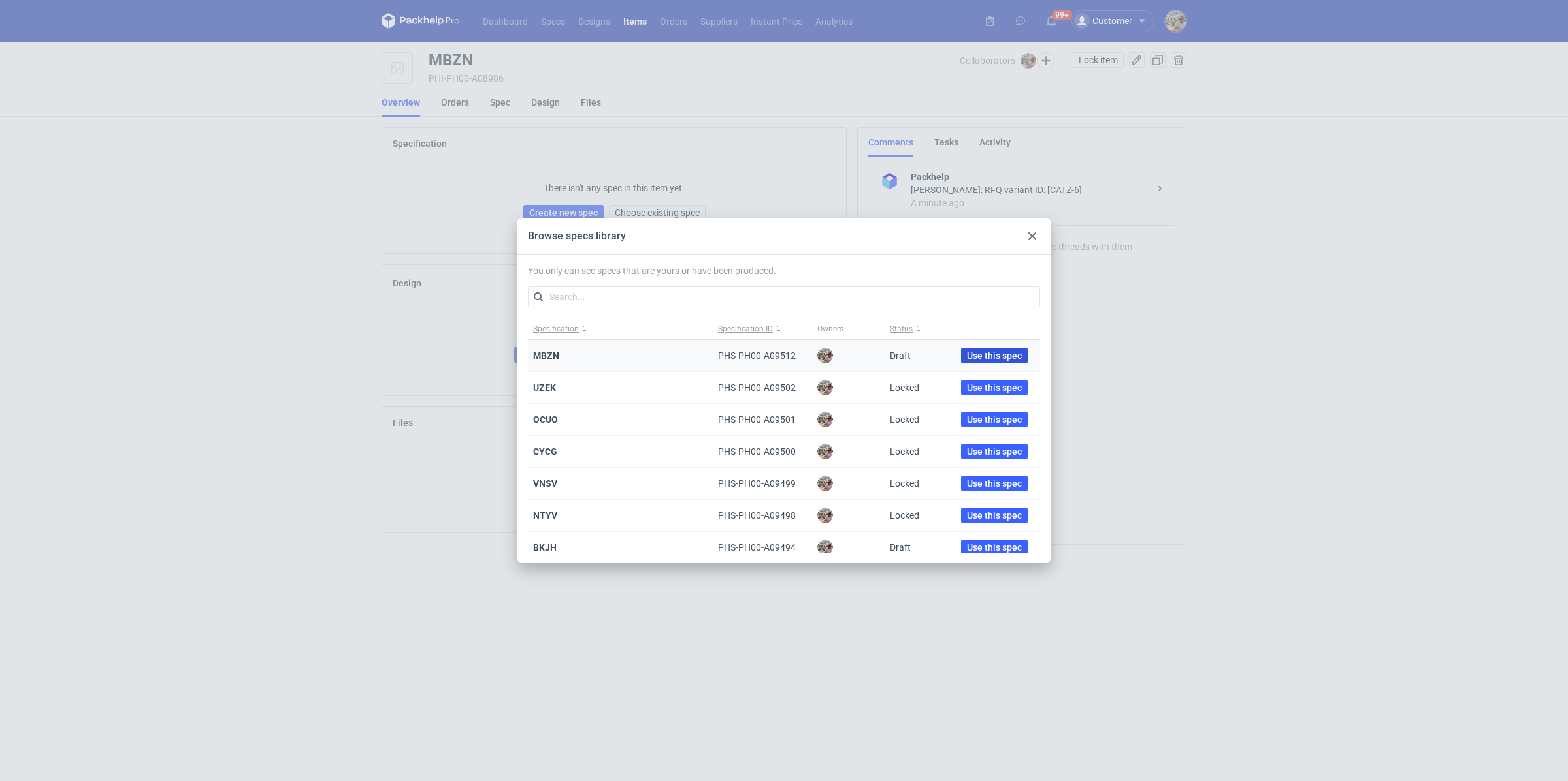
click at [972, 358] on span "Use this spec" at bounding box center [994, 355] width 55 height 9
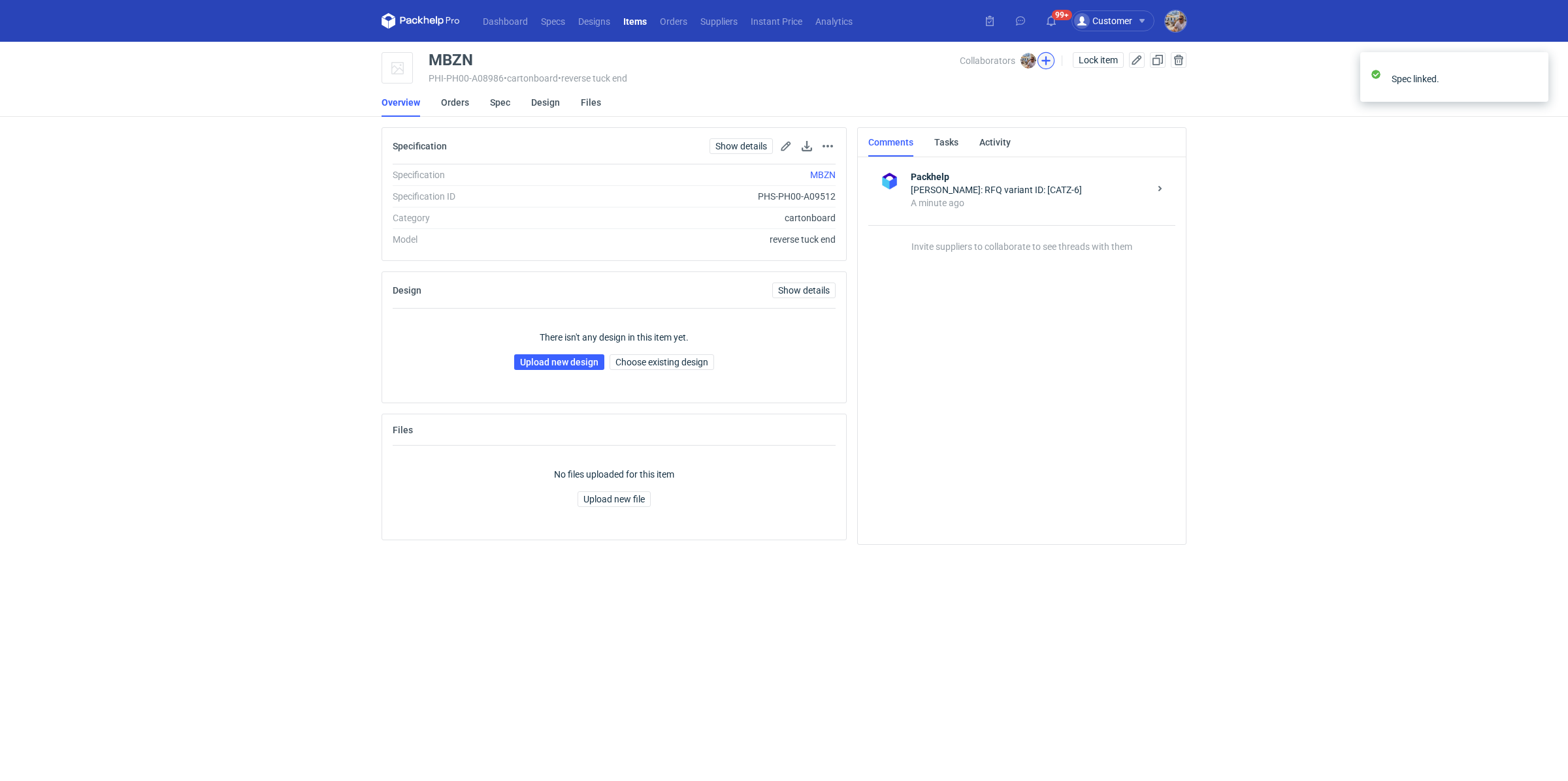
click at [1047, 62] on button "button" at bounding box center [1046, 61] width 17 height 17
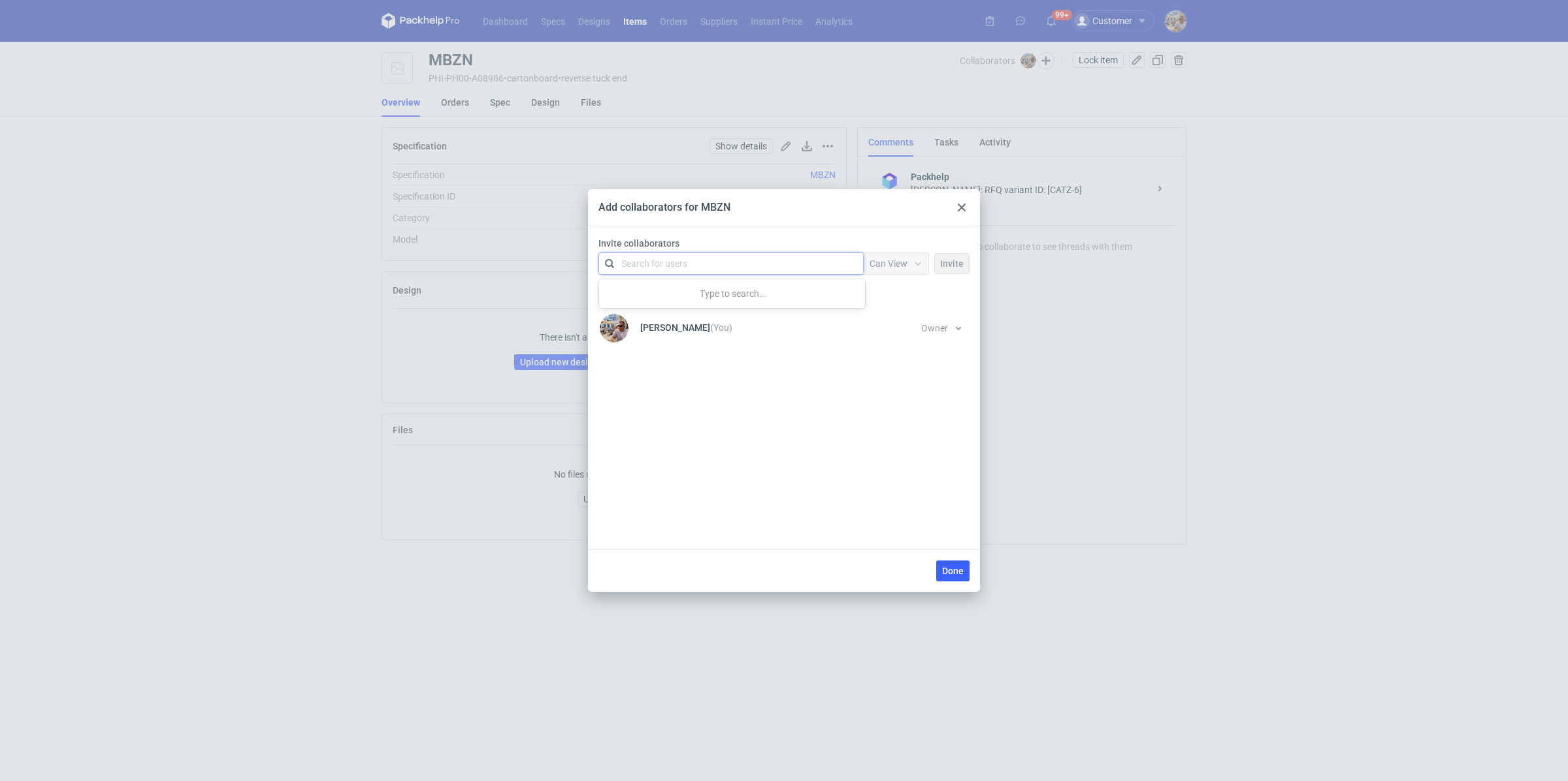
click at [685, 271] on div "Search for users" at bounding box center [728, 263] width 227 height 18
type input "inter druk"
click at [748, 289] on div "PP Paulina Pander • Inter Druk" at bounding box center [732, 296] width 245 height 17
click at [914, 261] on icon at bounding box center [917, 264] width 10 height 10
click at [893, 307] on div "Can Edit" at bounding box center [898, 314] width 55 height 18
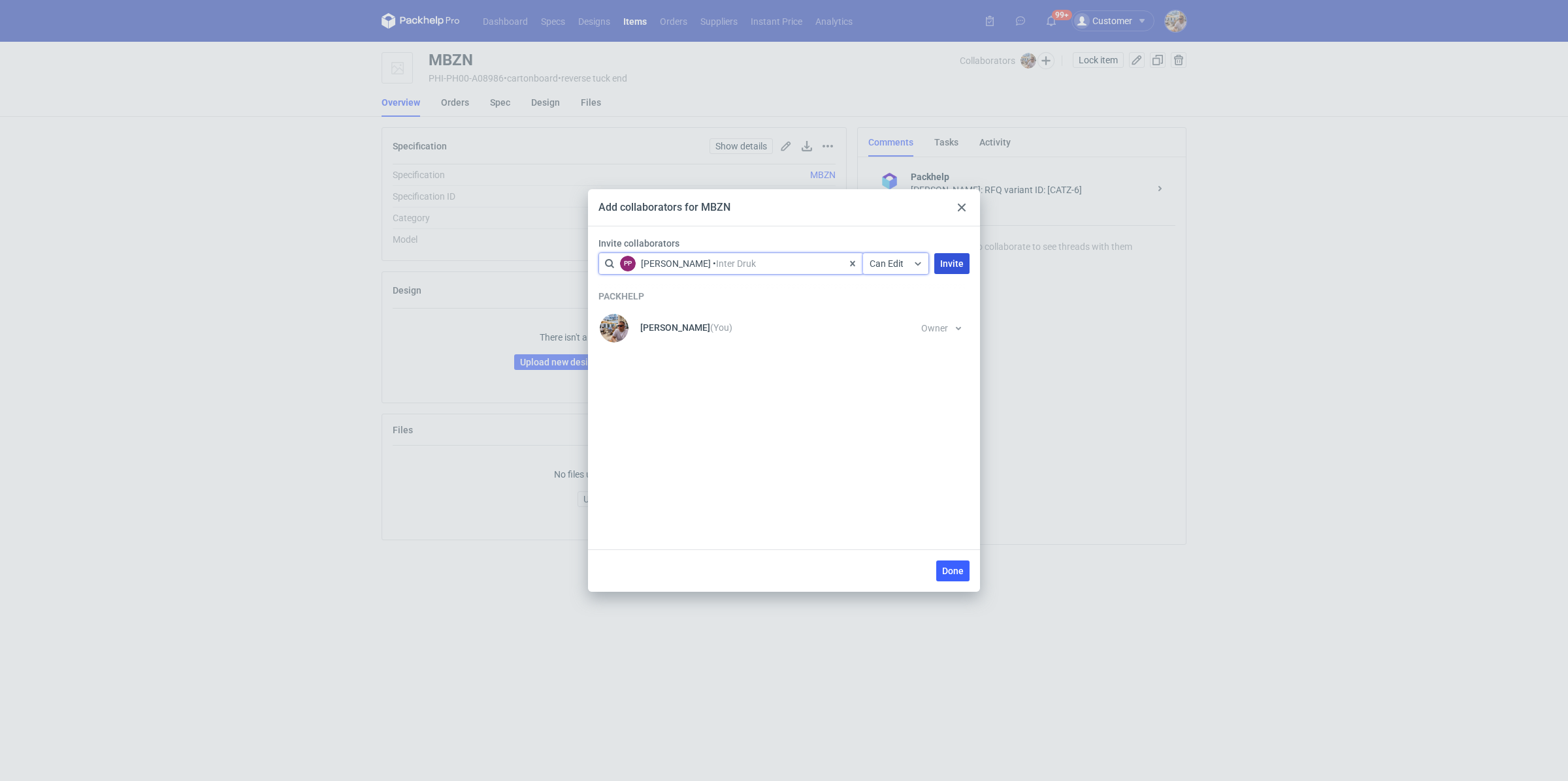
click at [962, 267] on span "Invite" at bounding box center [952, 263] width 24 height 9
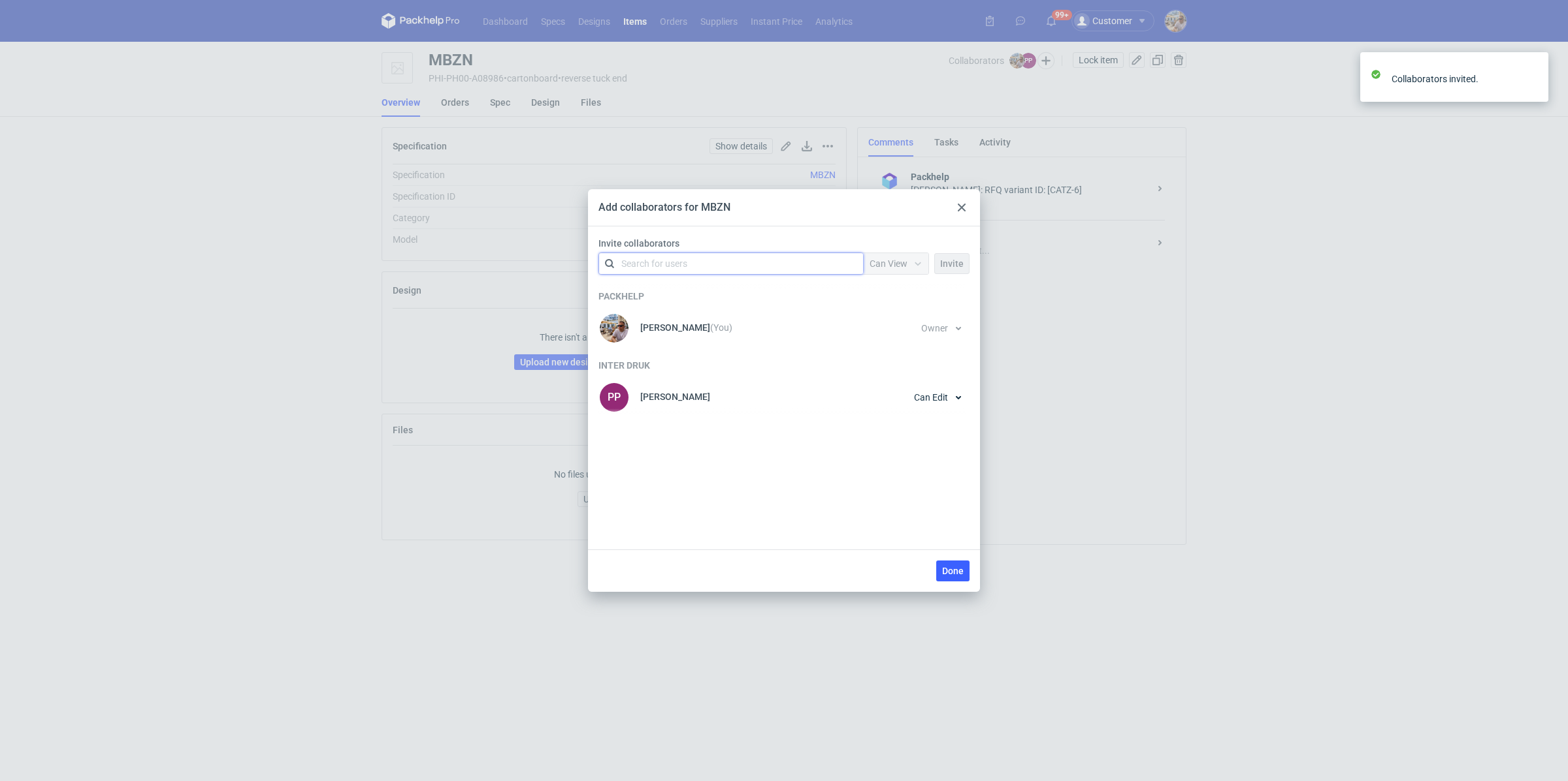
click at [713, 270] on div "Search for users" at bounding box center [728, 263] width 227 height 18
type input "inter druk"
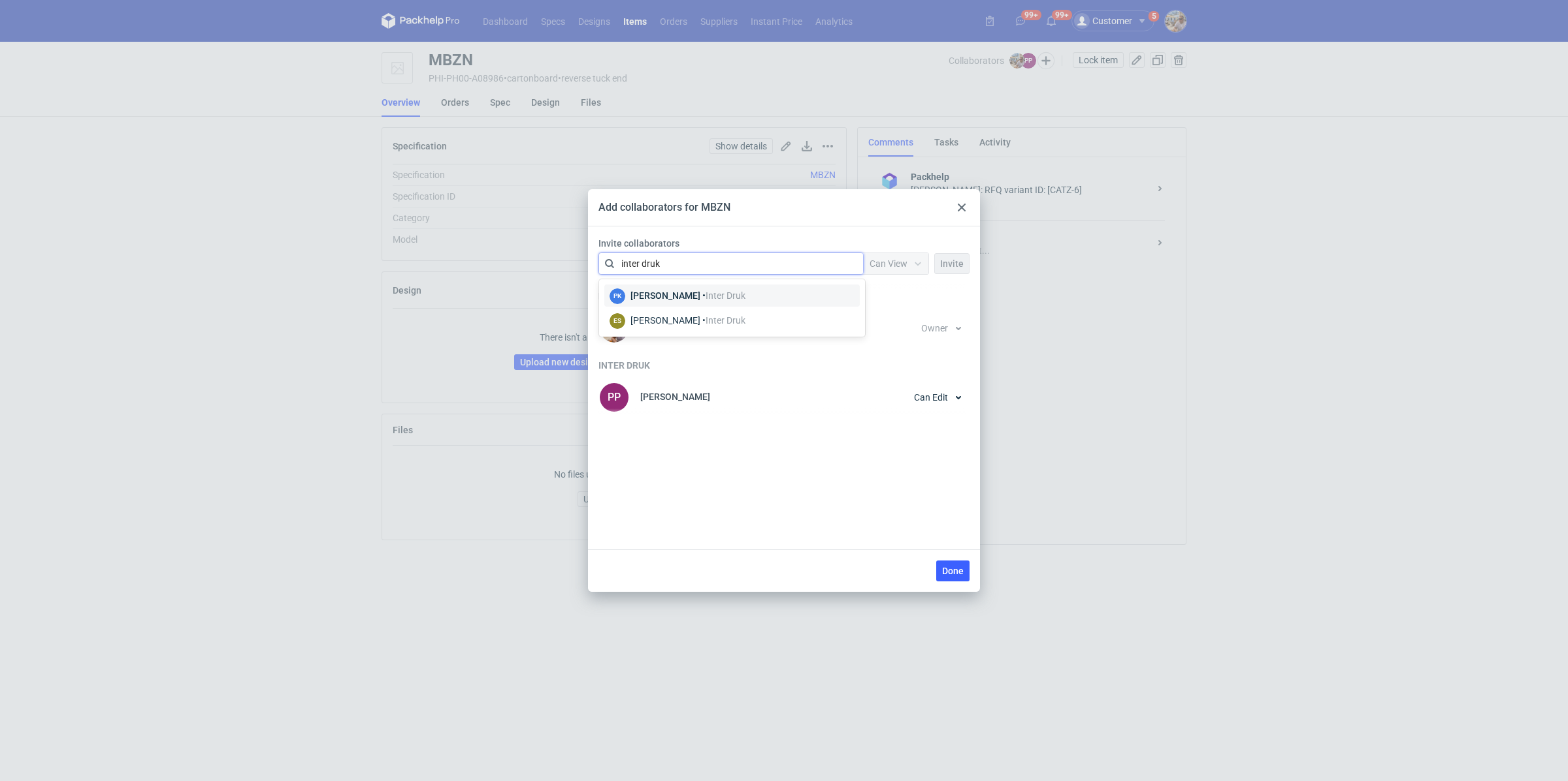
click at [746, 291] on span "Inter Druk" at bounding box center [725, 296] width 40 height 10
click at [916, 263] on icon at bounding box center [917, 264] width 10 height 10
click at [895, 312] on span "Can Edit" at bounding box center [893, 314] width 34 height 13
click at [948, 263] on span "Invite" at bounding box center [952, 263] width 24 height 9
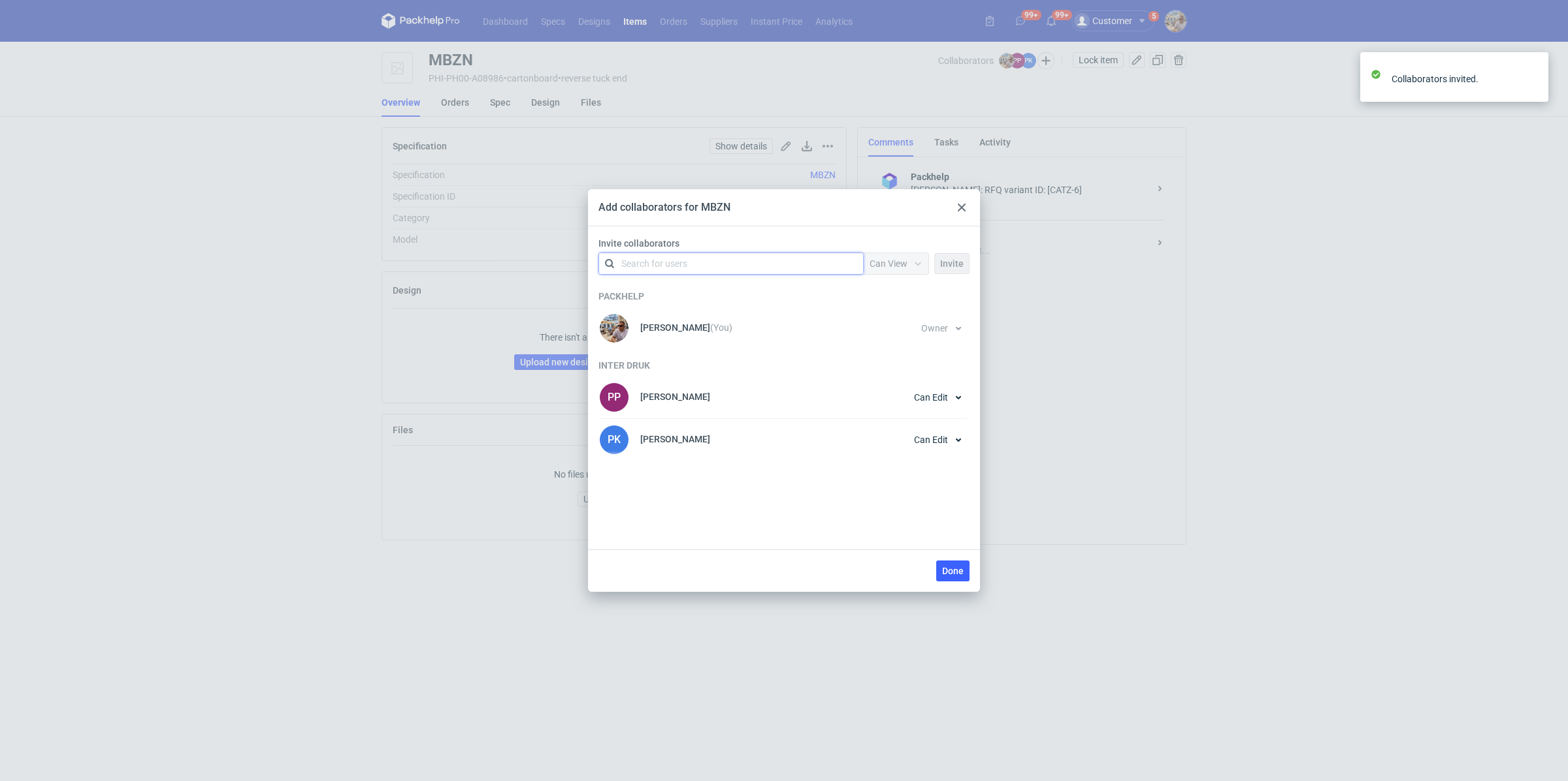
click at [696, 268] on div "Search for users" at bounding box center [728, 263] width 227 height 18
type input "inter druk"
click at [729, 291] on span "Inter Druk" at bounding box center [725, 296] width 40 height 10
click at [916, 265] on icon at bounding box center [917, 264] width 10 height 10
click at [891, 314] on span "Can Edit" at bounding box center [893, 314] width 34 height 13
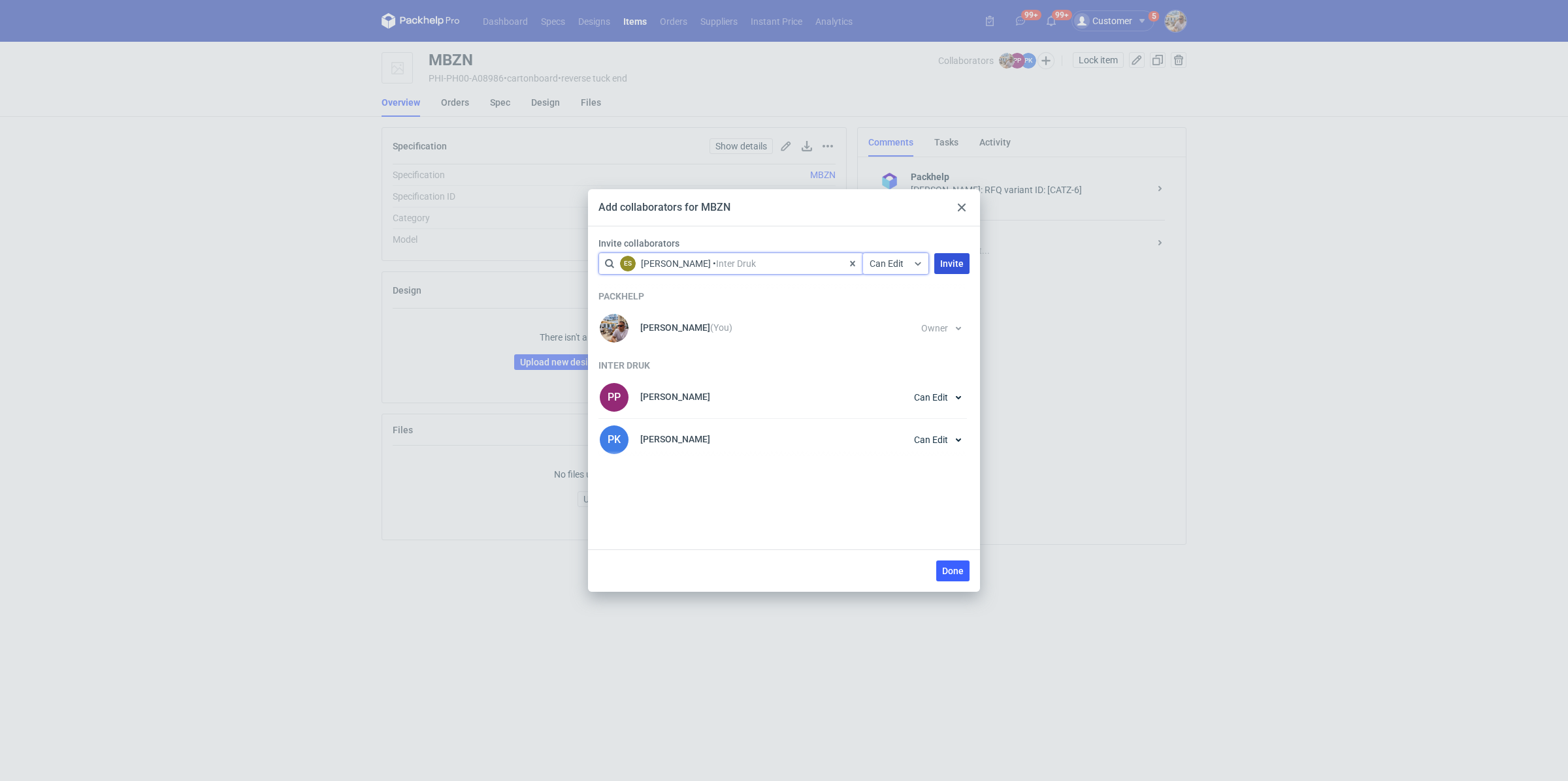
click at [945, 268] on button "Invite" at bounding box center [951, 263] width 35 height 21
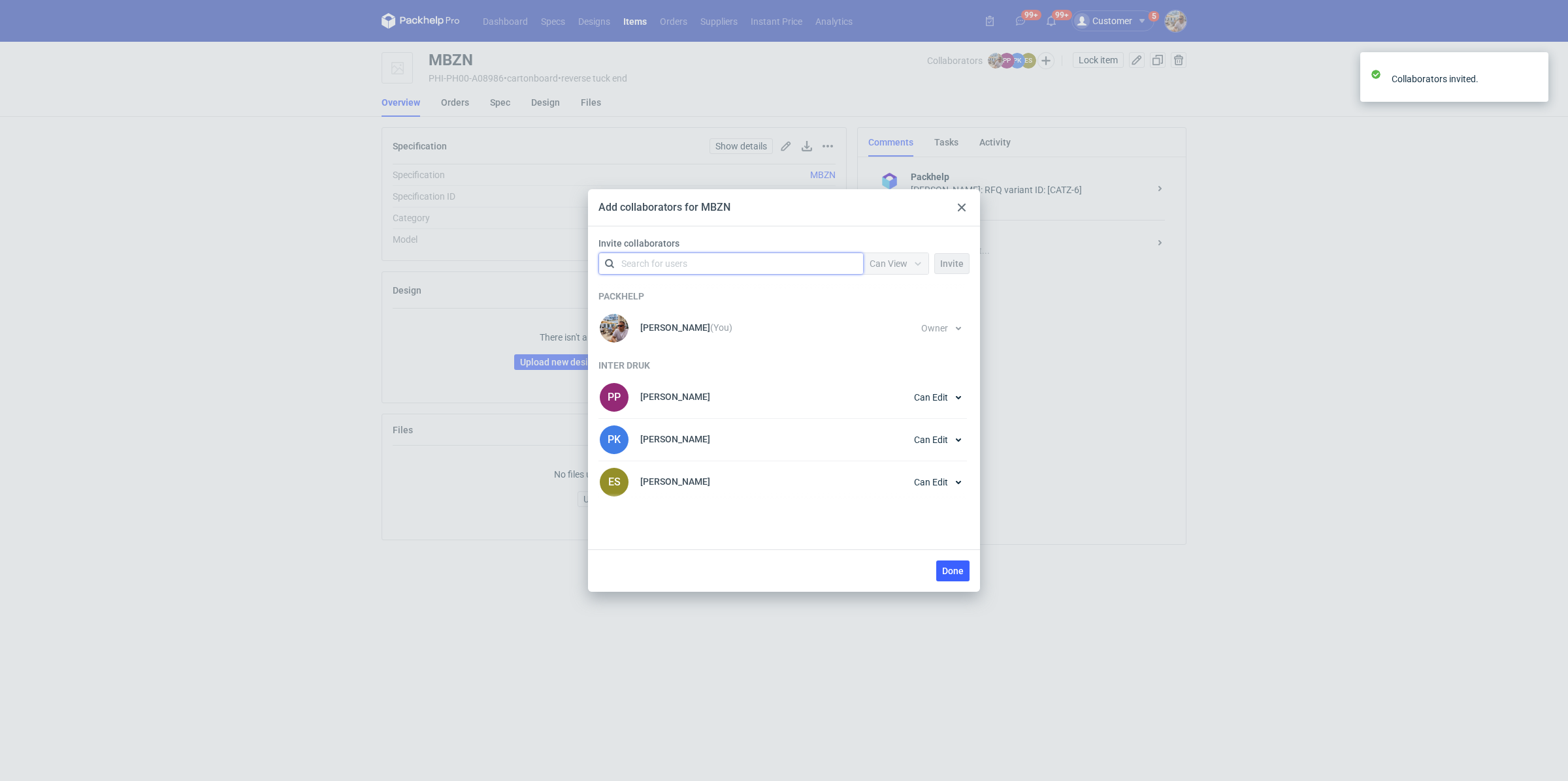
click at [955, 585] on div "Done" at bounding box center [784, 571] width 392 height 43
click at [956, 578] on button "Done" at bounding box center [952, 571] width 33 height 21
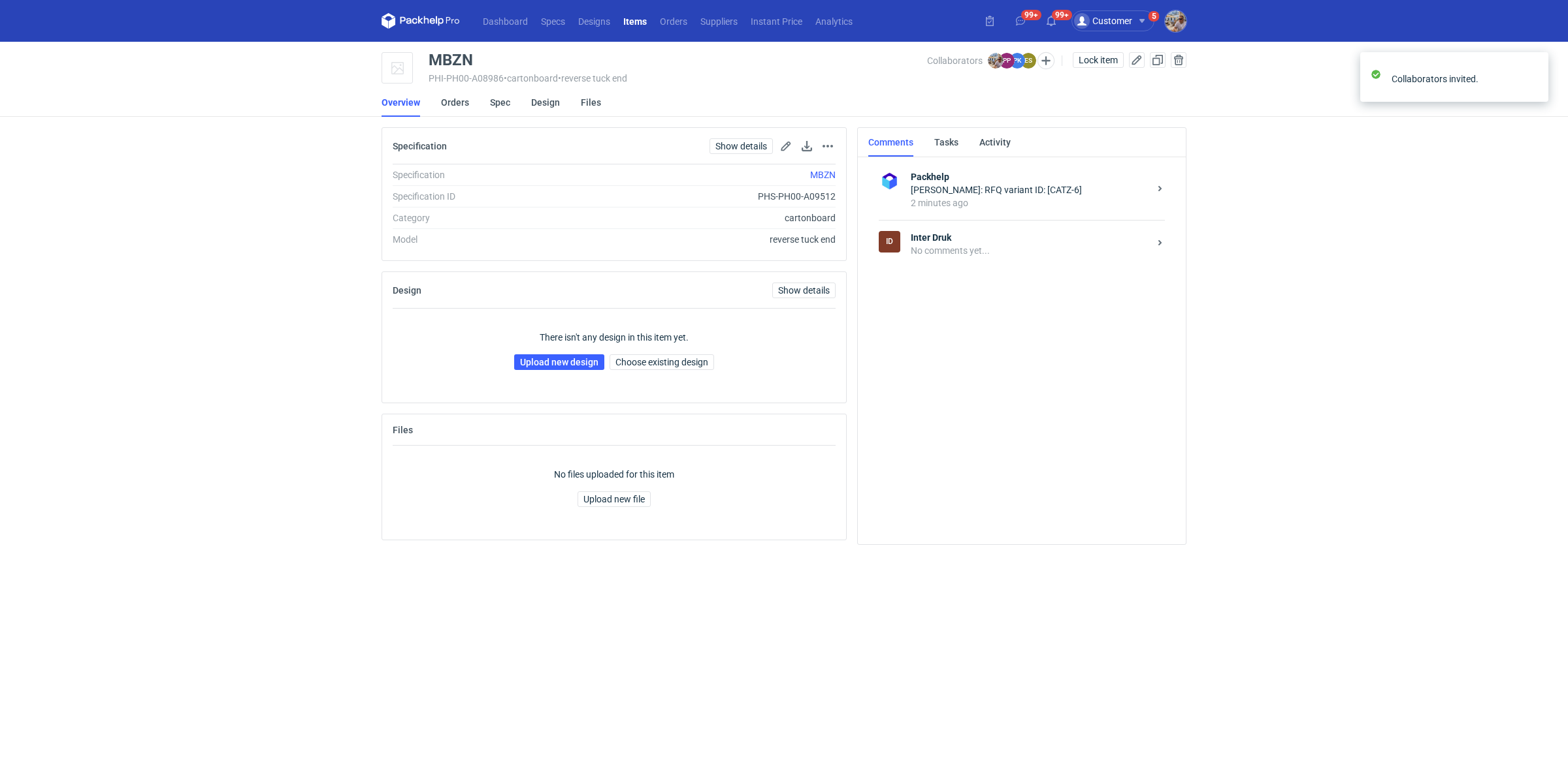
click at [934, 237] on strong "Inter Druk" at bounding box center [1029, 237] width 239 height 13
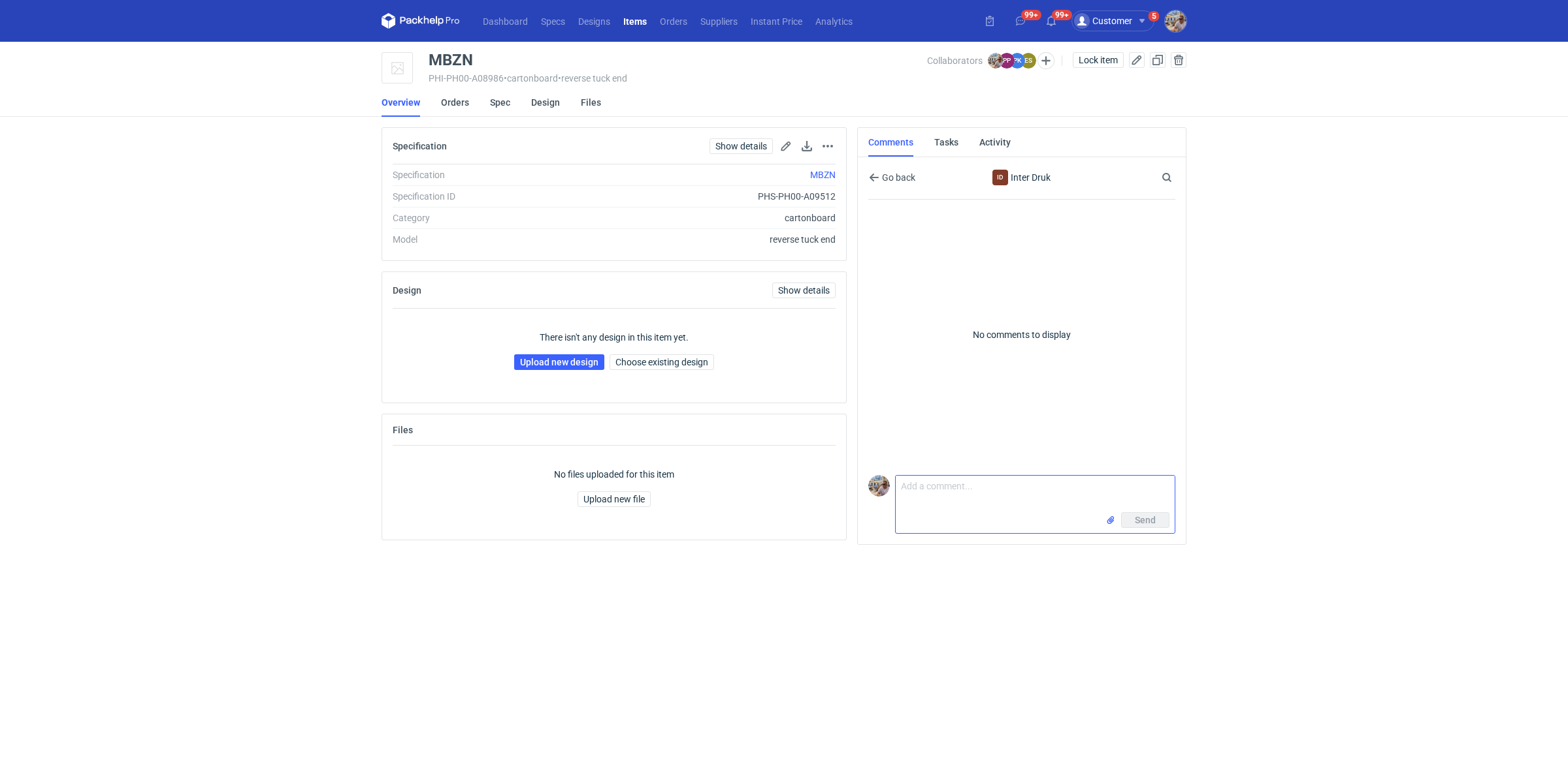
click at [947, 487] on textarea "Comment message" at bounding box center [1035, 494] width 279 height 37
paste textarea "CATZ - 6"
type textarea "Dzień dobry. Pani Paulino proszę o przesłanie siatki do wyceny CATZ - 6"
click at [1145, 524] on span "Send" at bounding box center [1145, 520] width 21 height 9
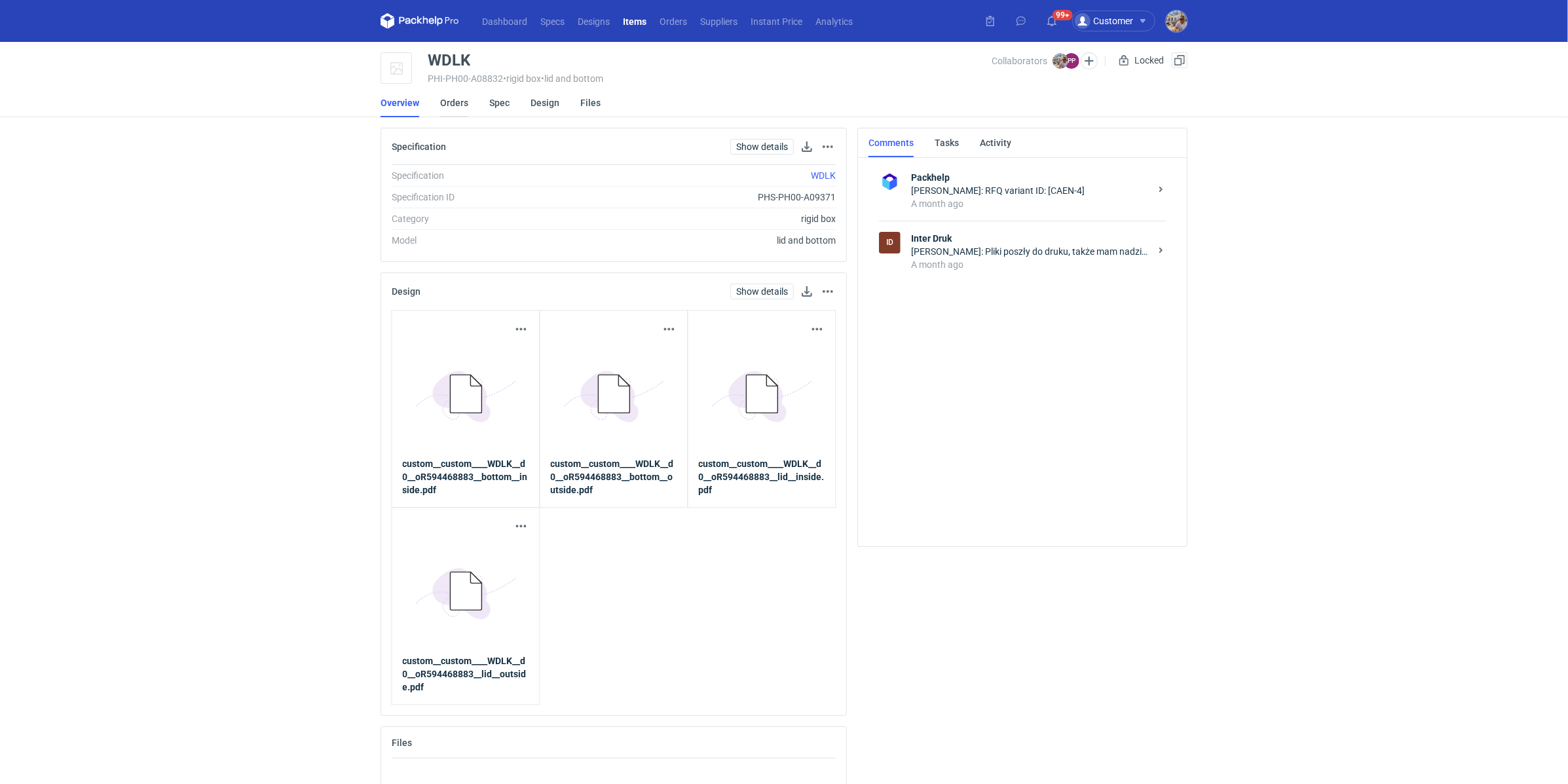
click at [442, 100] on link "Orders" at bounding box center [454, 103] width 28 height 29
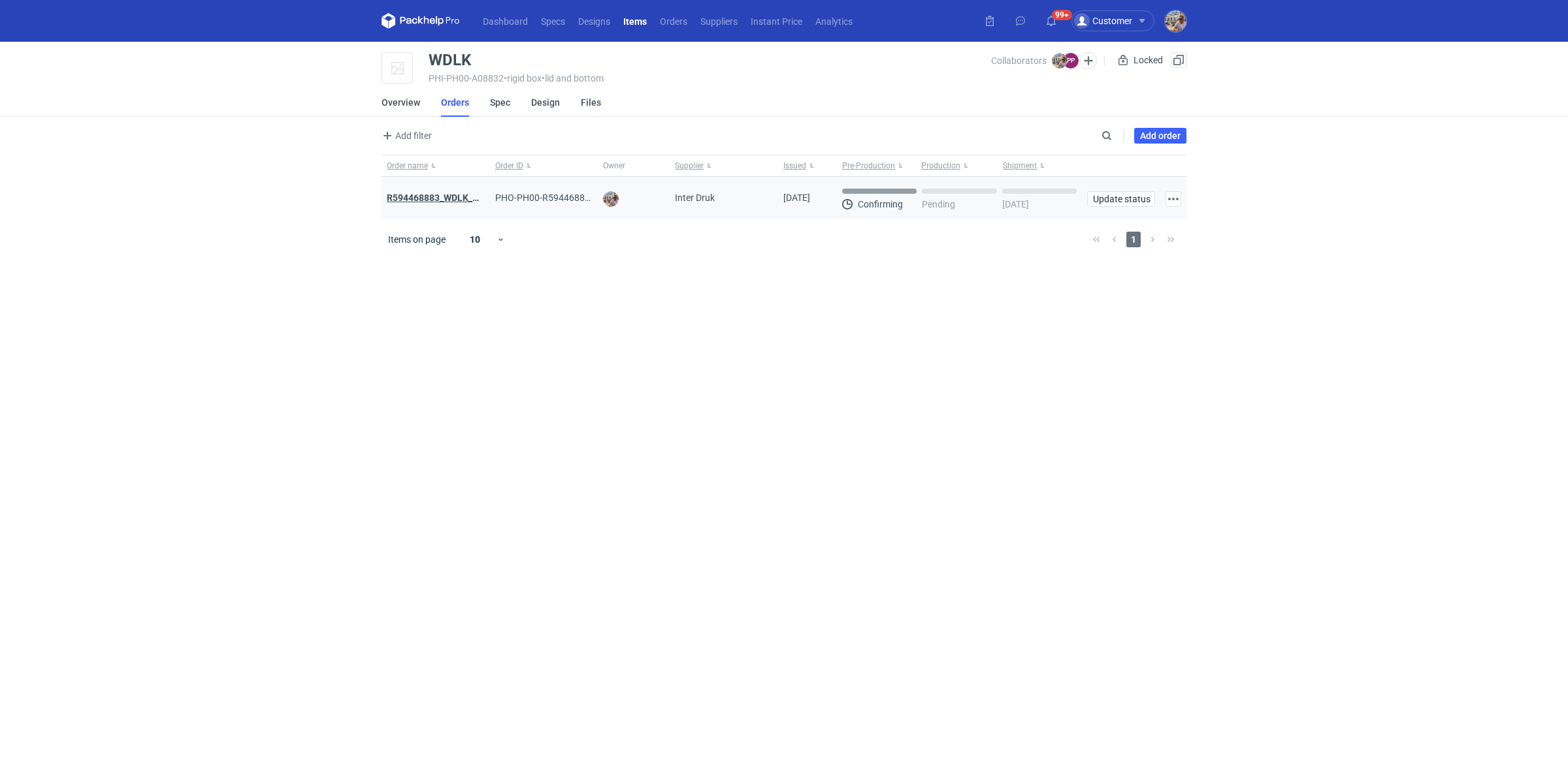
click at [433, 196] on strong "R594468883_WDLK_RPCD" at bounding box center [441, 197] width 109 height 10
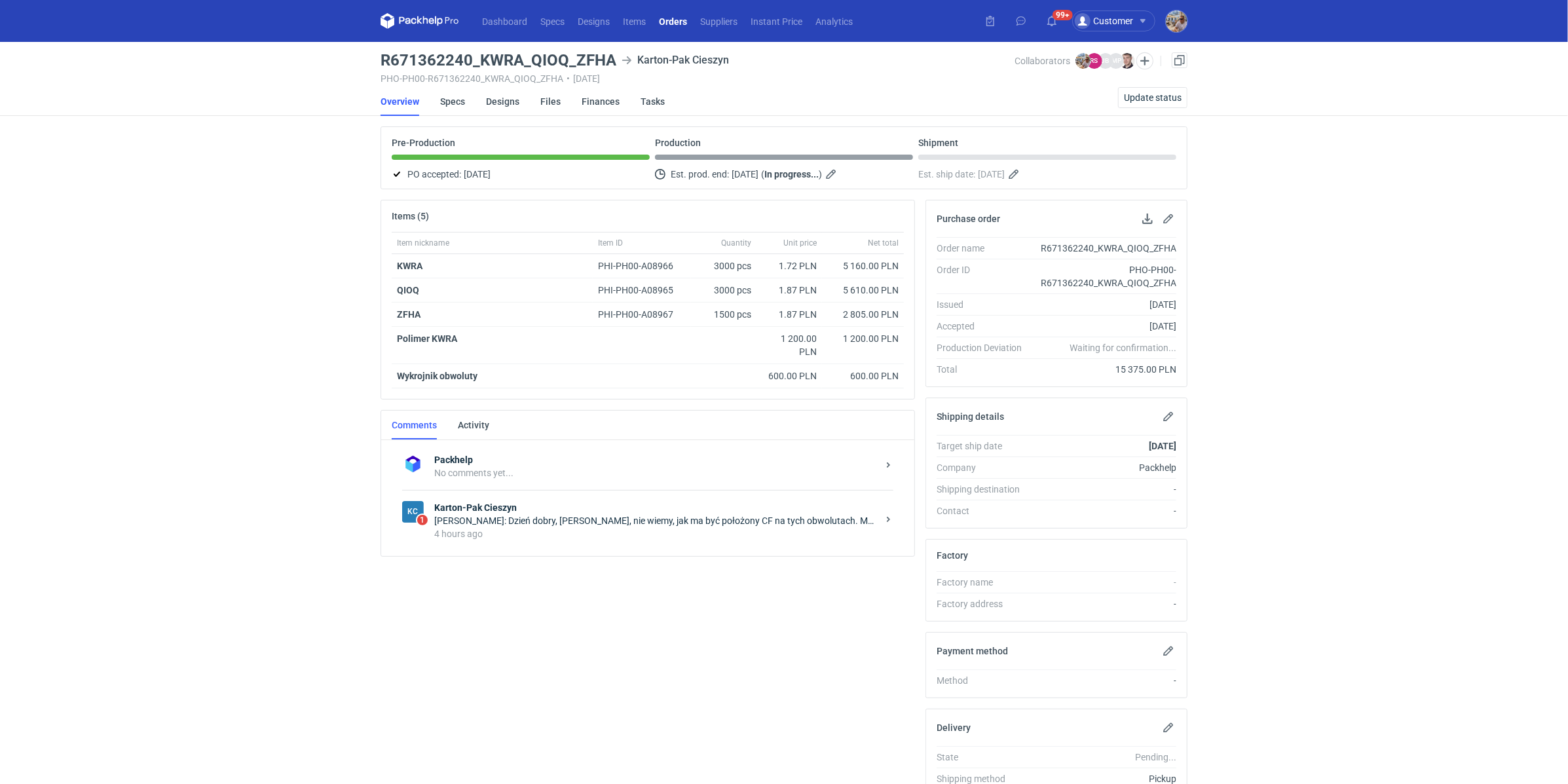
click at [570, 533] on div "4 hours ago" at bounding box center [656, 534] width 443 height 13
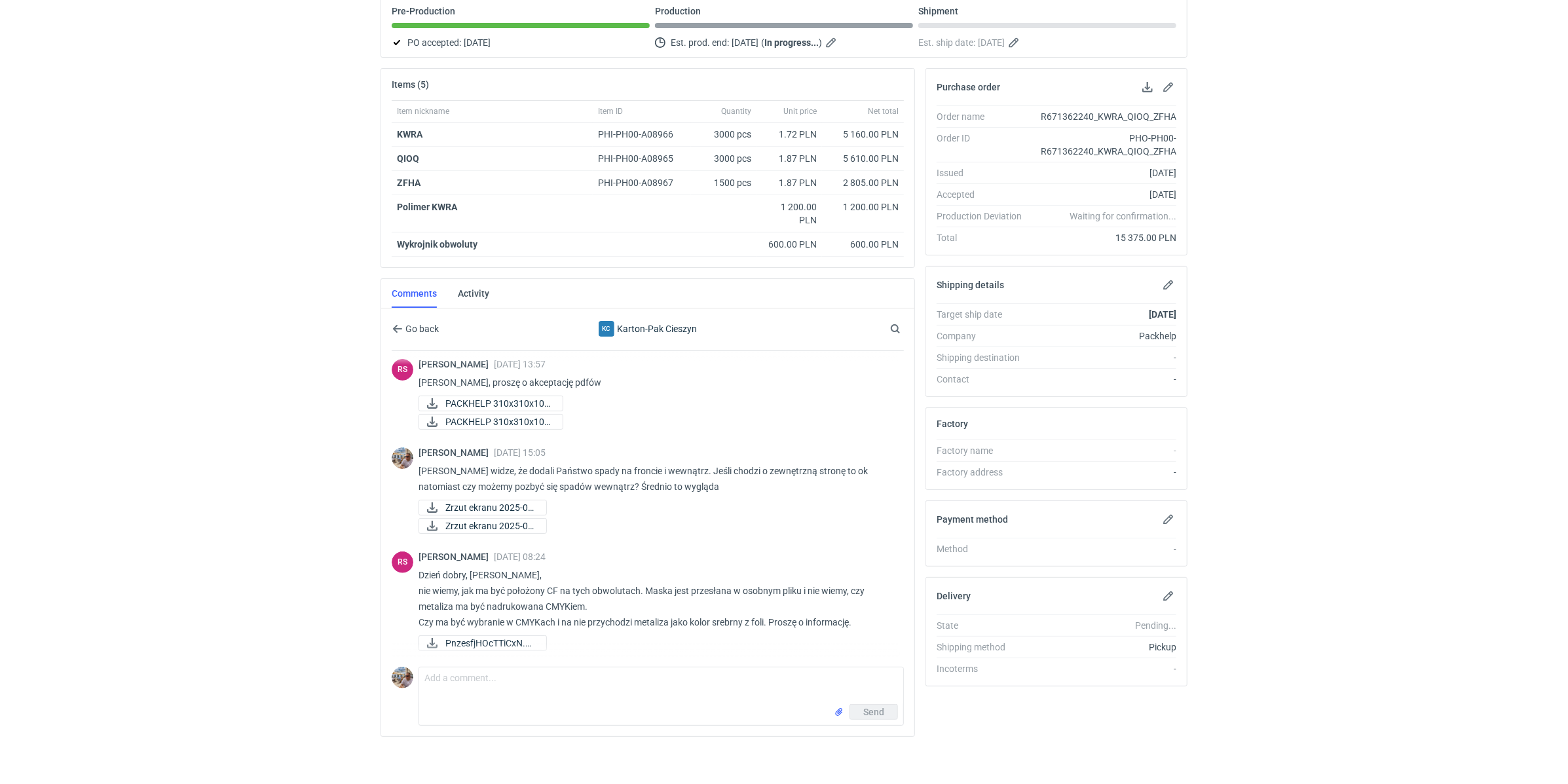
scroll to position [334, 0]
click at [507, 684] on textarea "Comment message" at bounding box center [661, 685] width 484 height 37
paste textarea "R239503919IEBC"
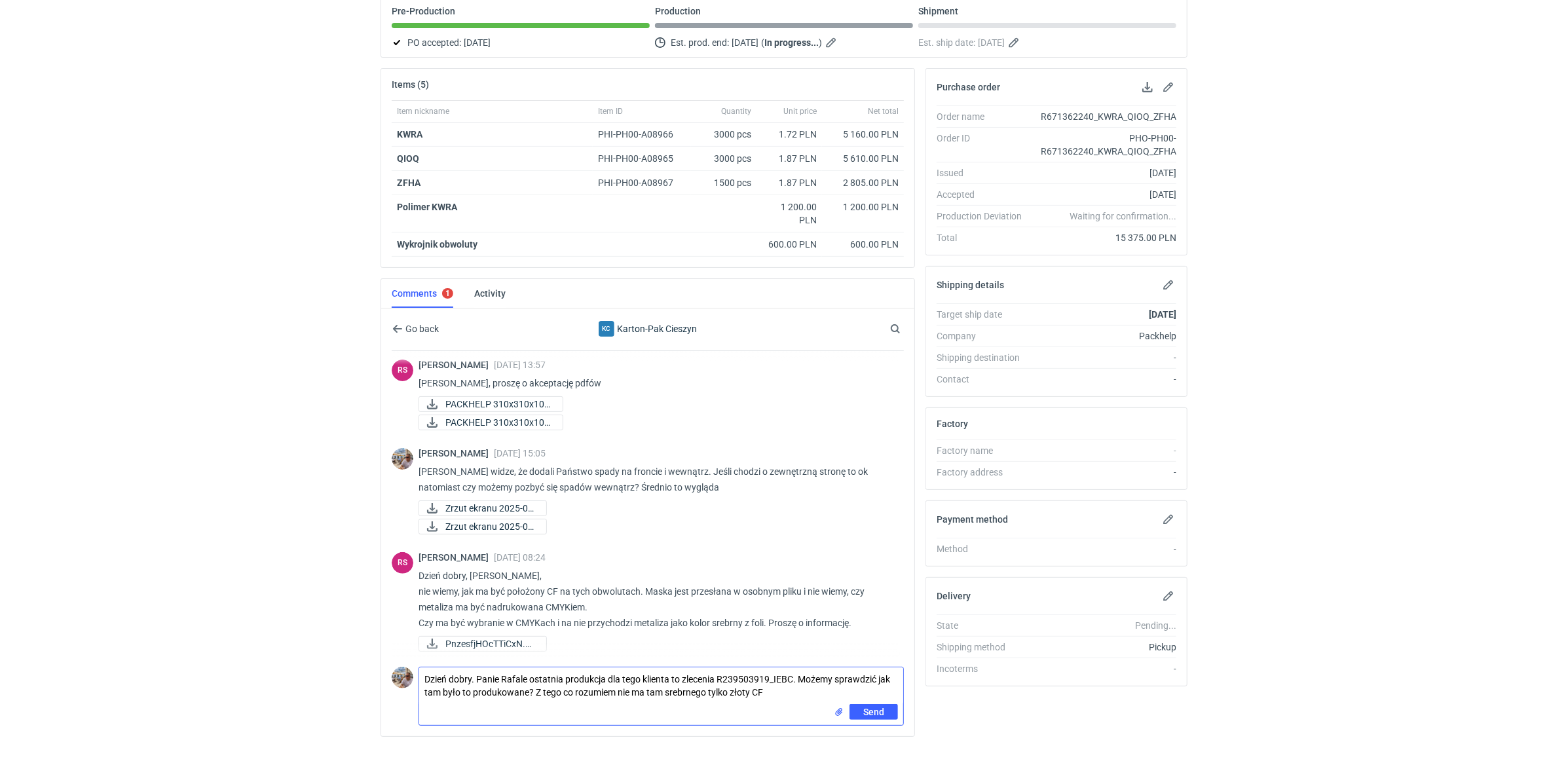
type textarea "Dzień dobry. Panie Rafale ostatnia produkcja dla tego klienta to zlecenia R2395…"
click at [838, 708] on input "file" at bounding box center [839, 713] width 10 height 14
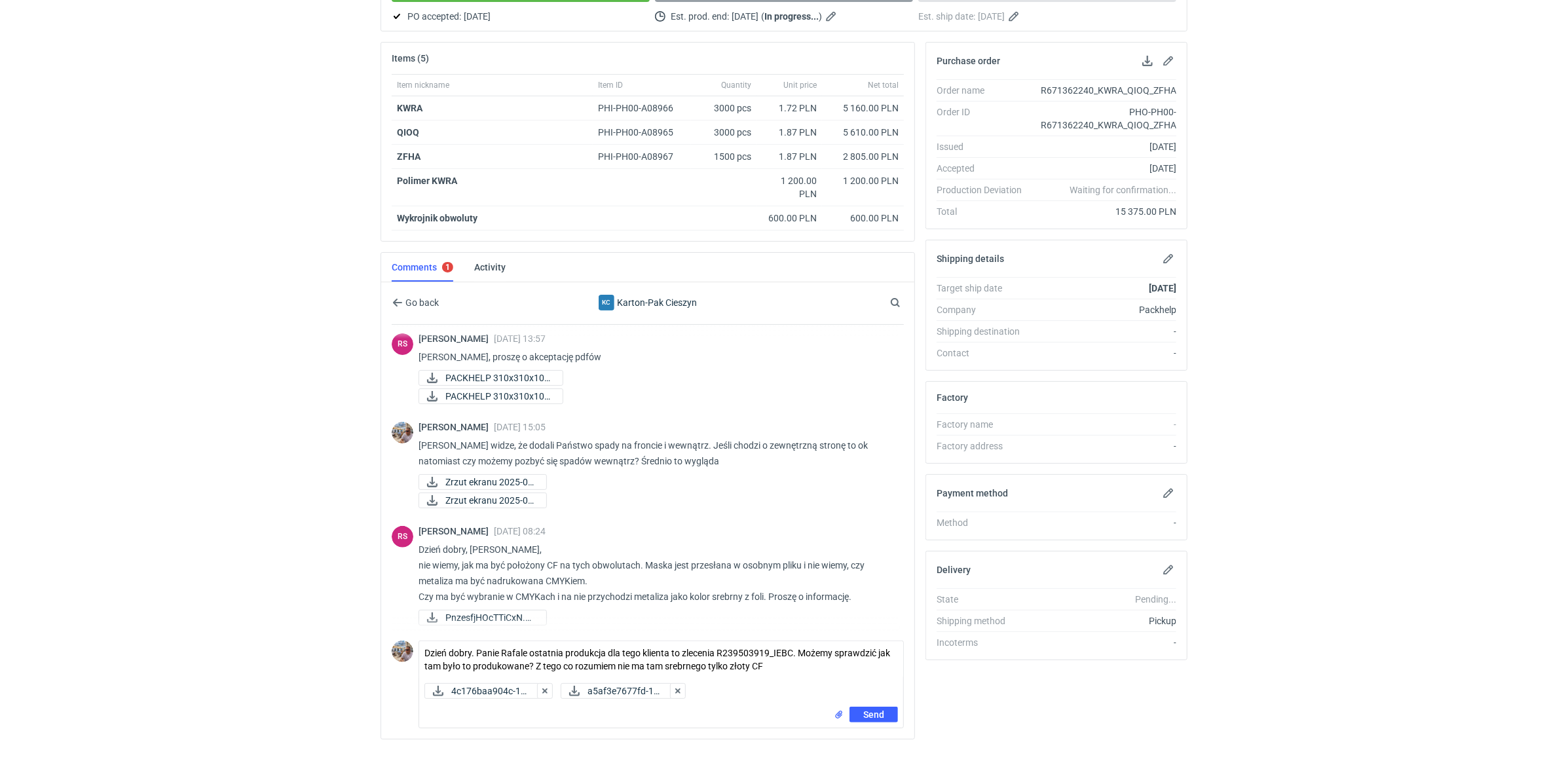
scroll to position [160, 0]
click at [703, 601] on div "Rafał Stani 28 Aug 2025 08:24 Dzień dobry, Panie Michale, nie wiemy, jak ma być…" at bounding box center [656, 575] width 475 height 102
click at [868, 709] on span "Send" at bounding box center [874, 713] width 21 height 9
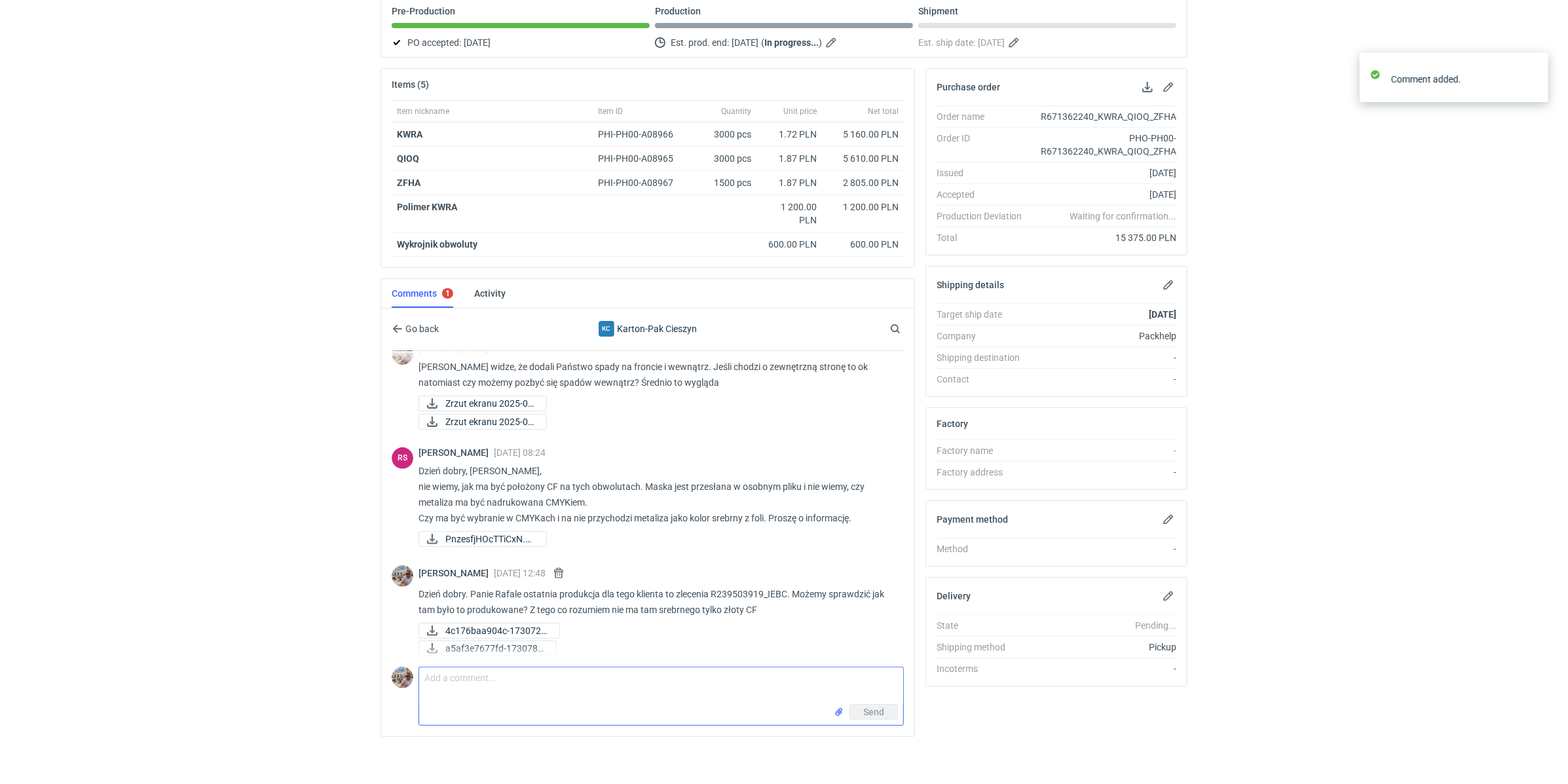
scroll to position [443, 0]
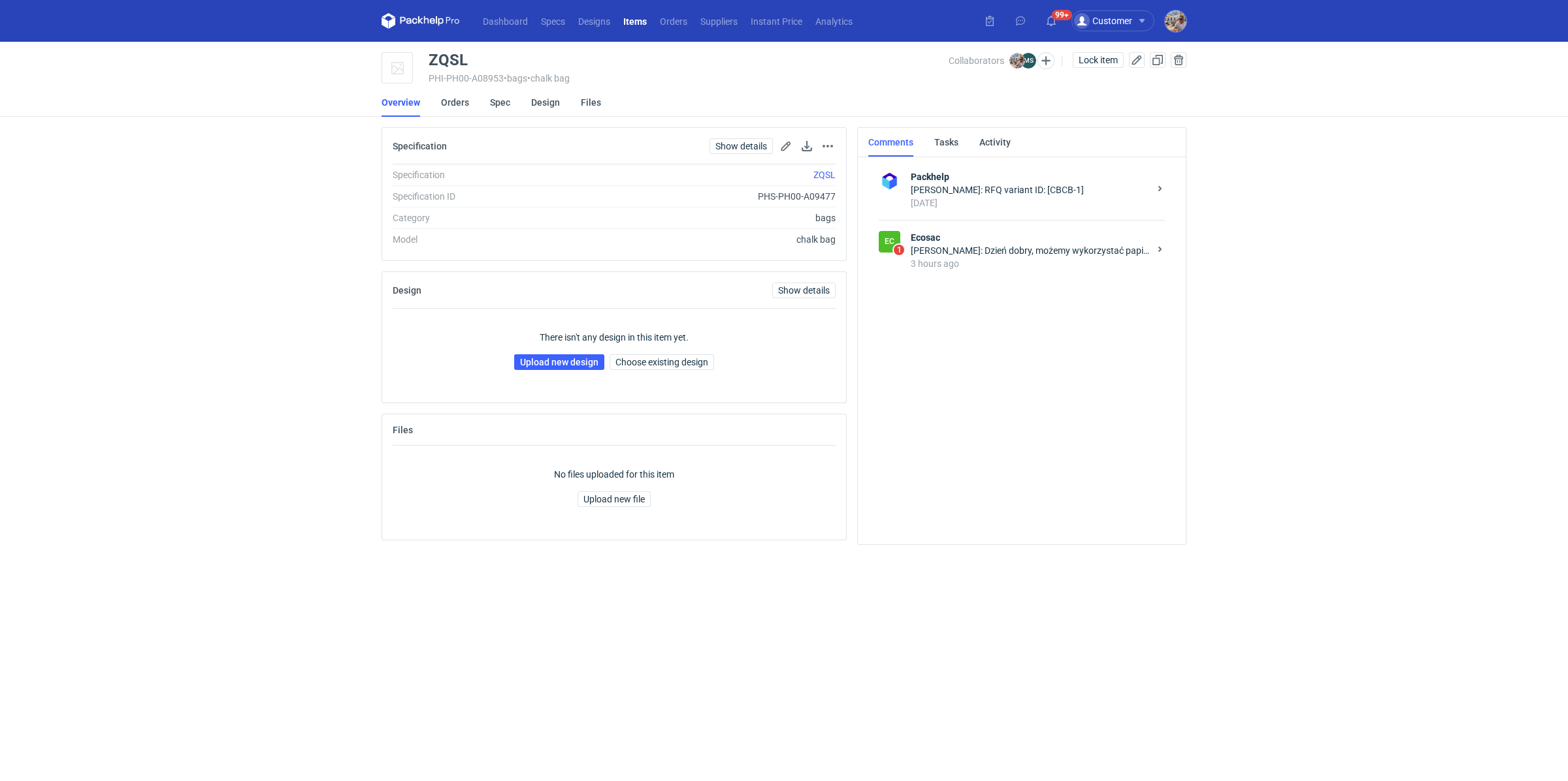
click at [1043, 233] on strong "Ecosac" at bounding box center [1029, 237] width 239 height 13
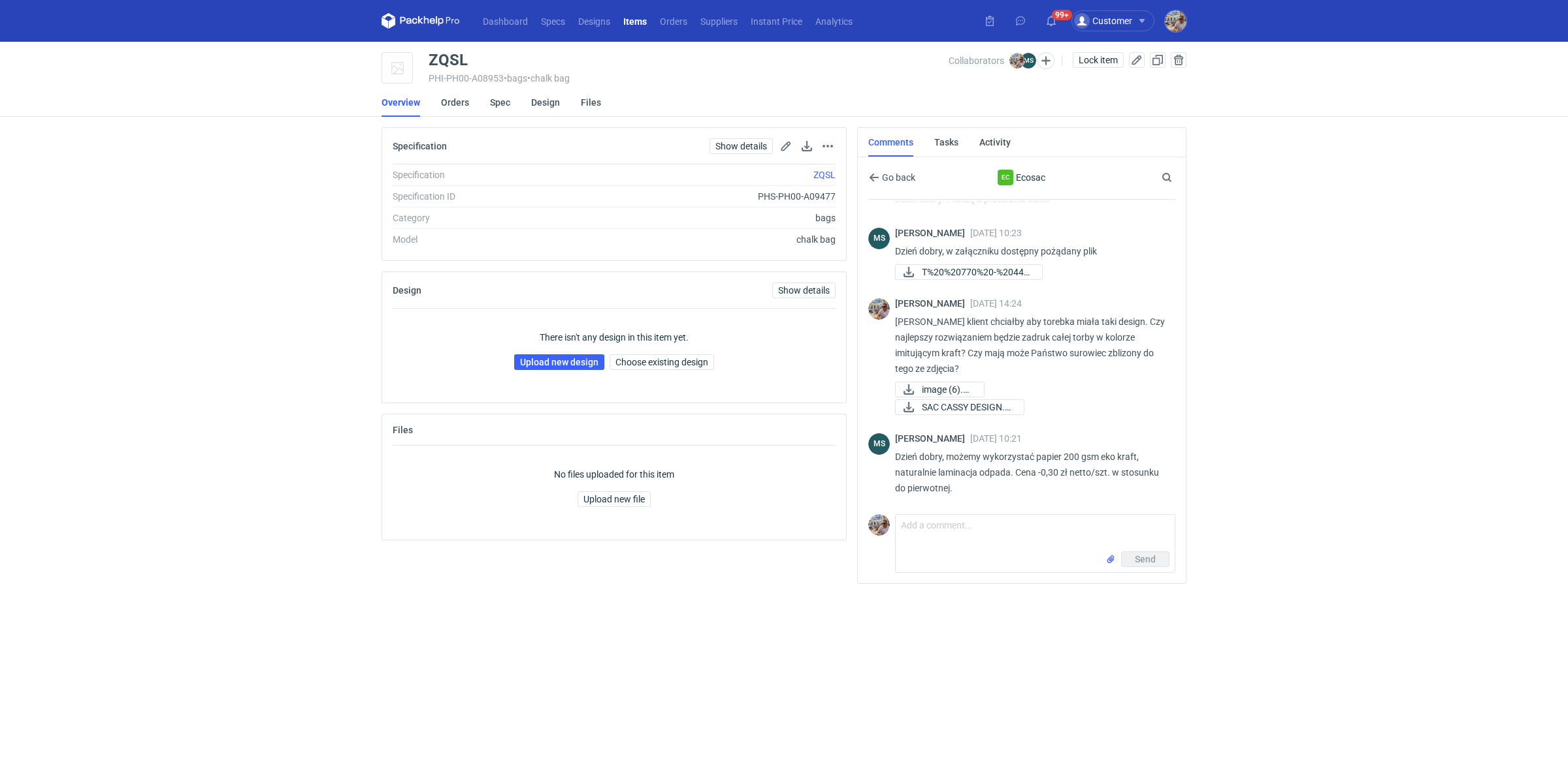
scroll to position [244, 0]
drag, startPoint x: 965, startPoint y: 485, endPoint x: 893, endPoint y: 457, distance: 77.3
click at [893, 457] on div "MS [PERSON_NAME] [DATE] 10:21 Dzień dobry, możemy wykorzystać papier 200 gsm ek…" at bounding box center [1021, 468] width 307 height 84
copy p "Dzień dobry, możemy wykorzystać papier 200 gsm eko kraft, naturalnie laminacja …"
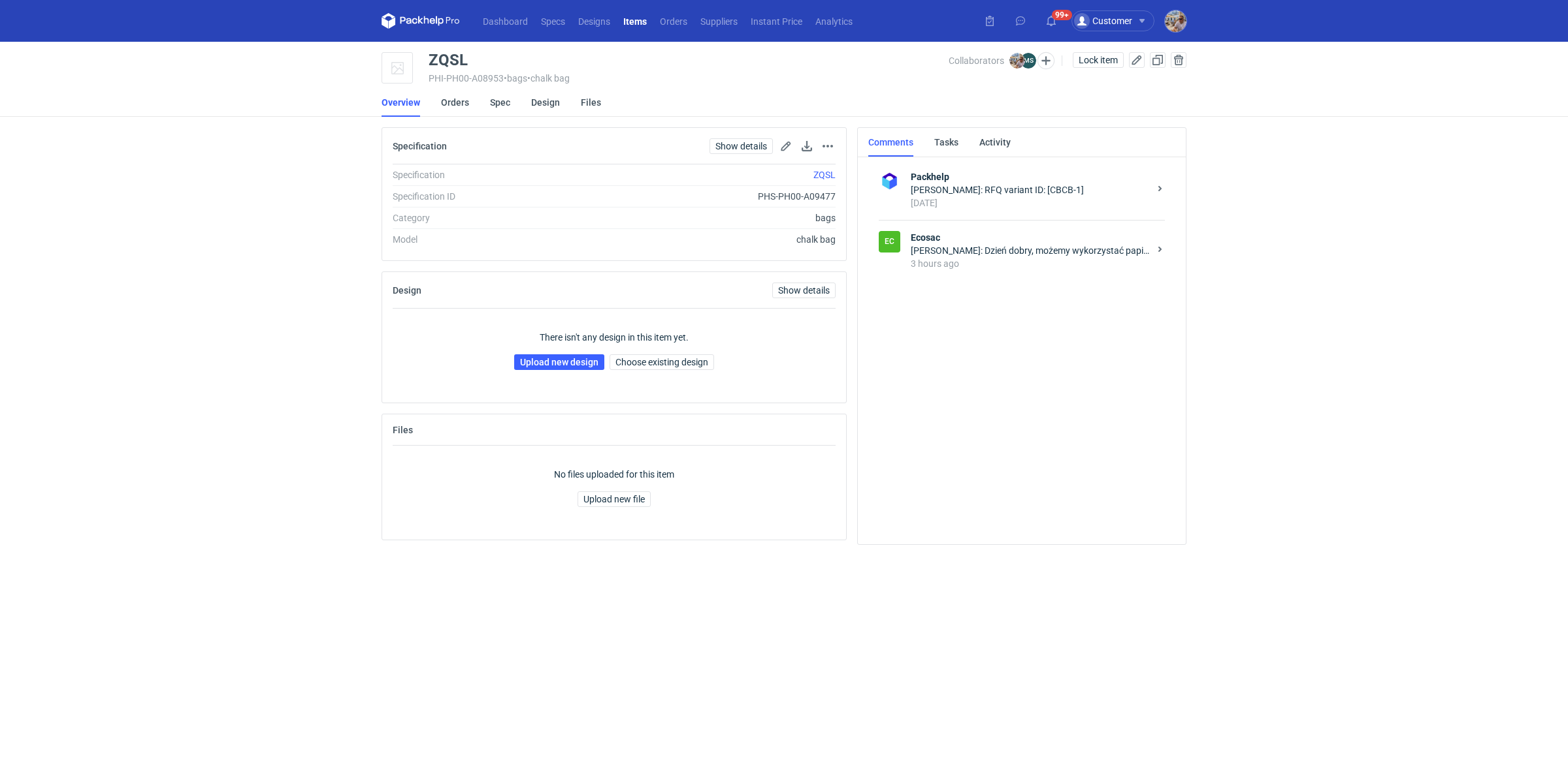
click at [988, 253] on div "[PERSON_NAME]: Dzień dobry, możemy wykorzystać papier 200 gsm eko kraft, natura…" at bounding box center [1029, 250] width 239 height 13
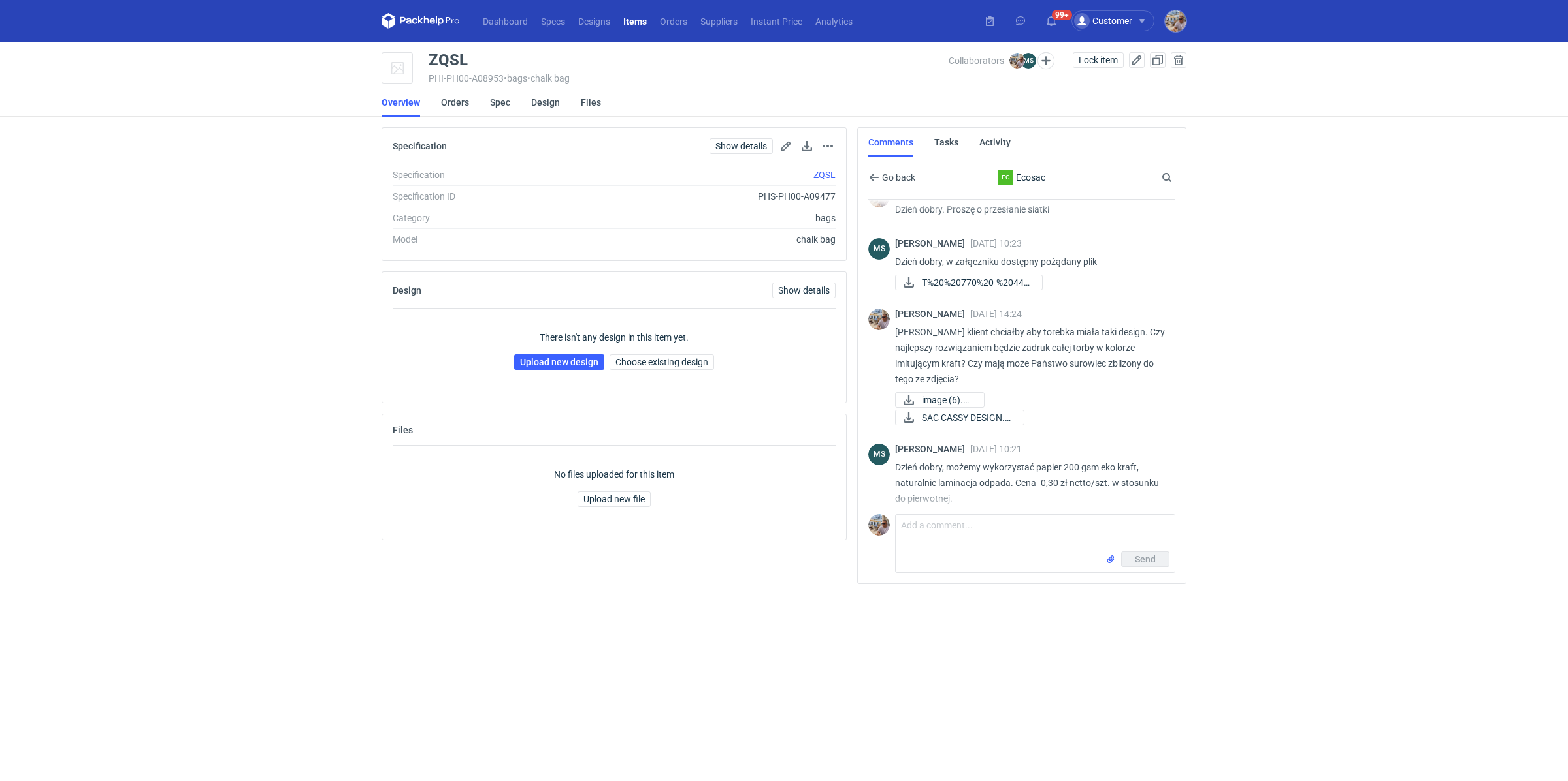
scroll to position [244, 0]
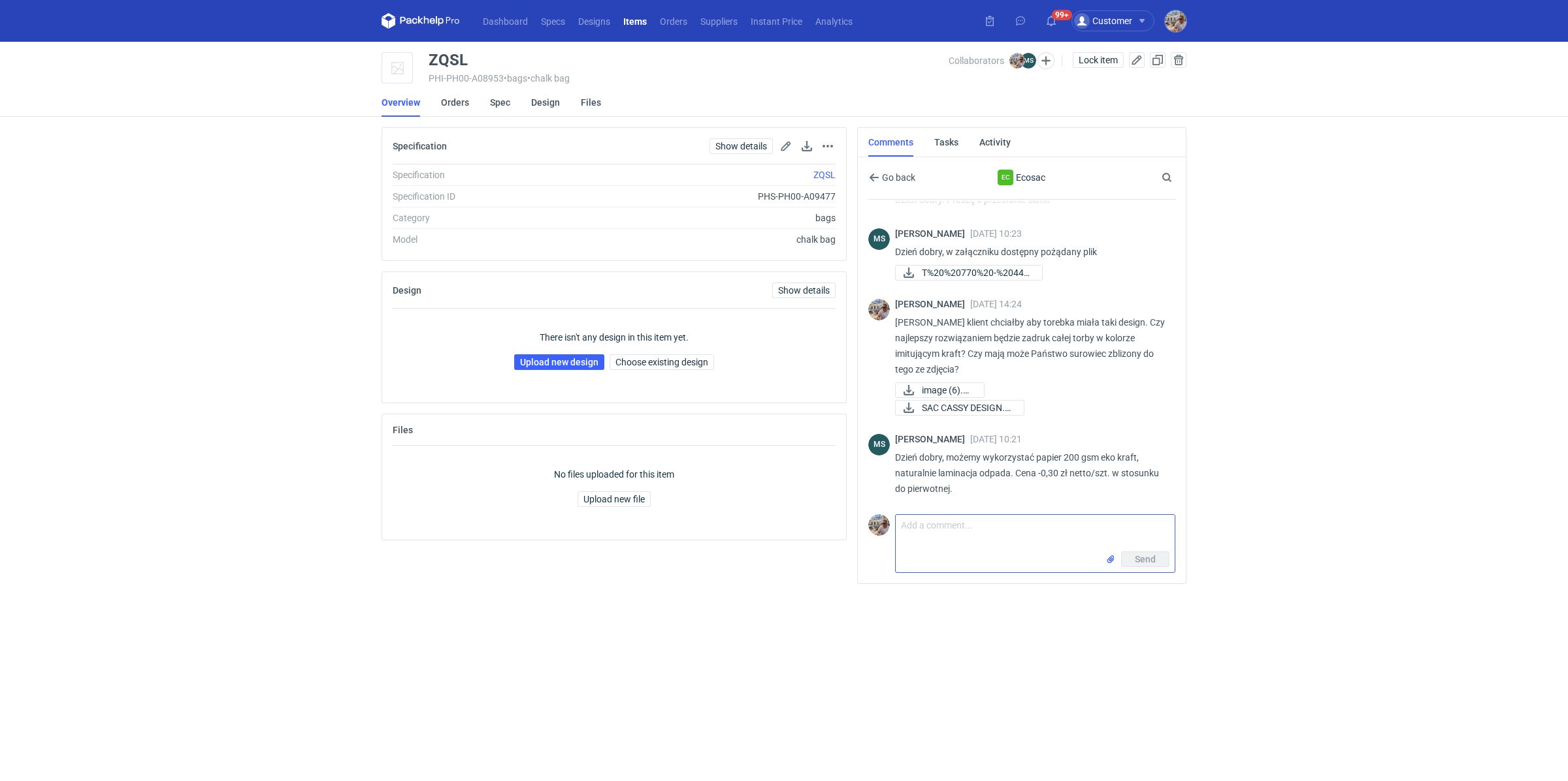
click at [945, 530] on textarea "Comment message" at bounding box center [1035, 533] width 279 height 37
type textarea "Panie Michale a czy istnieje szansa zadrukowania torby imitacją kraftu na papie…"
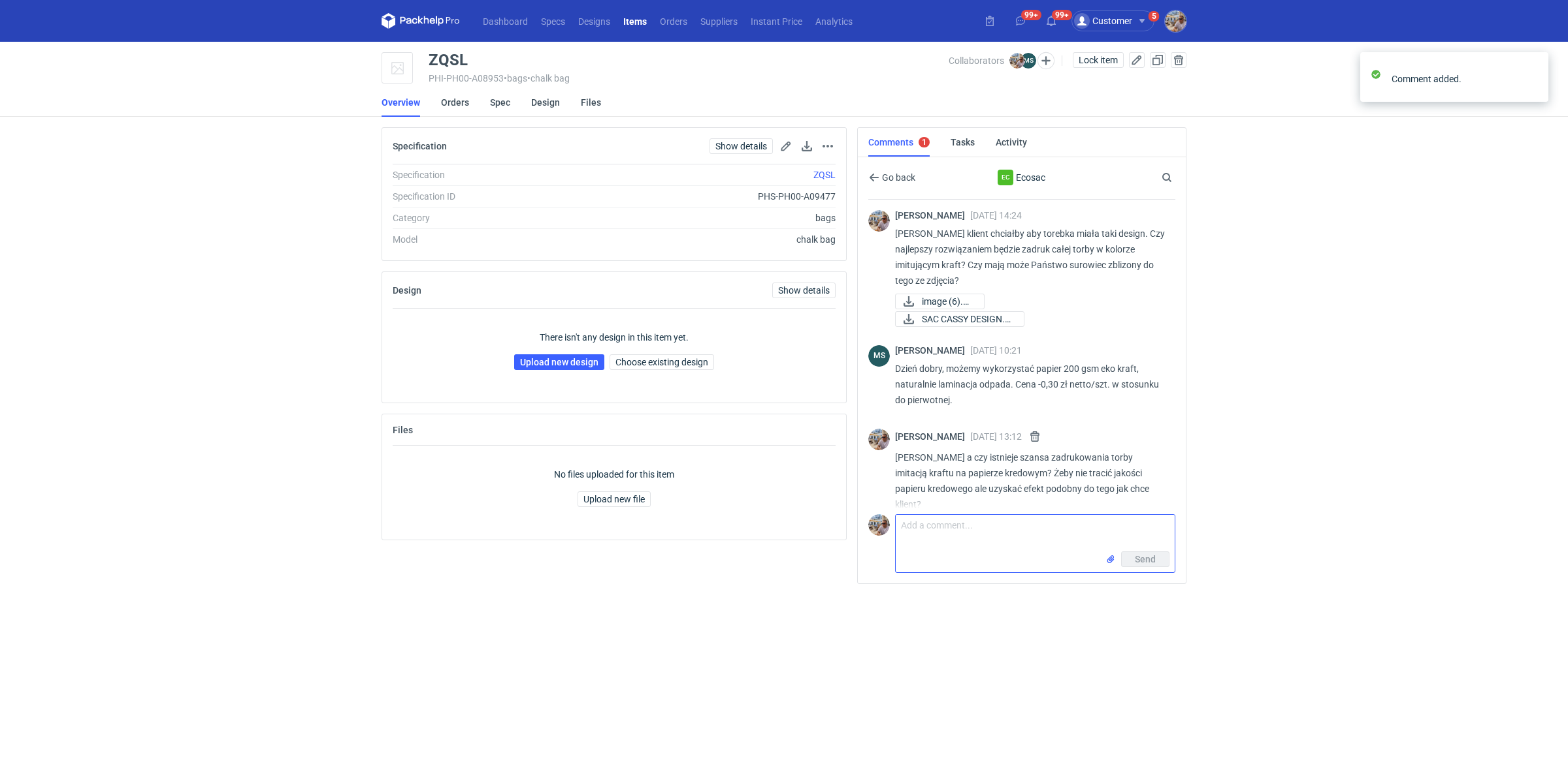
scroll to position [333, 0]
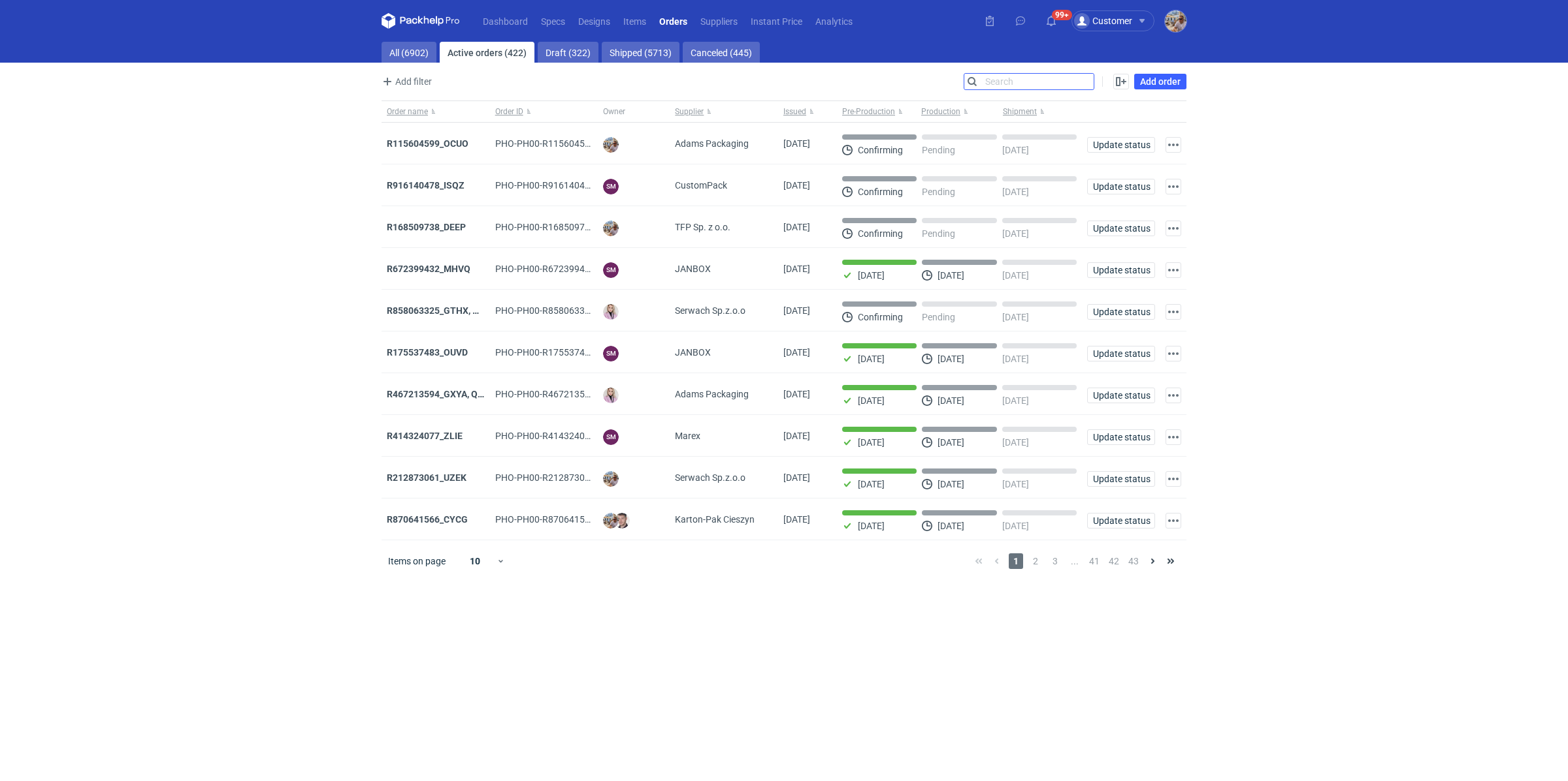
click at [1087, 82] on input "Search" at bounding box center [1029, 81] width 129 height 15
paste input "KGTG"
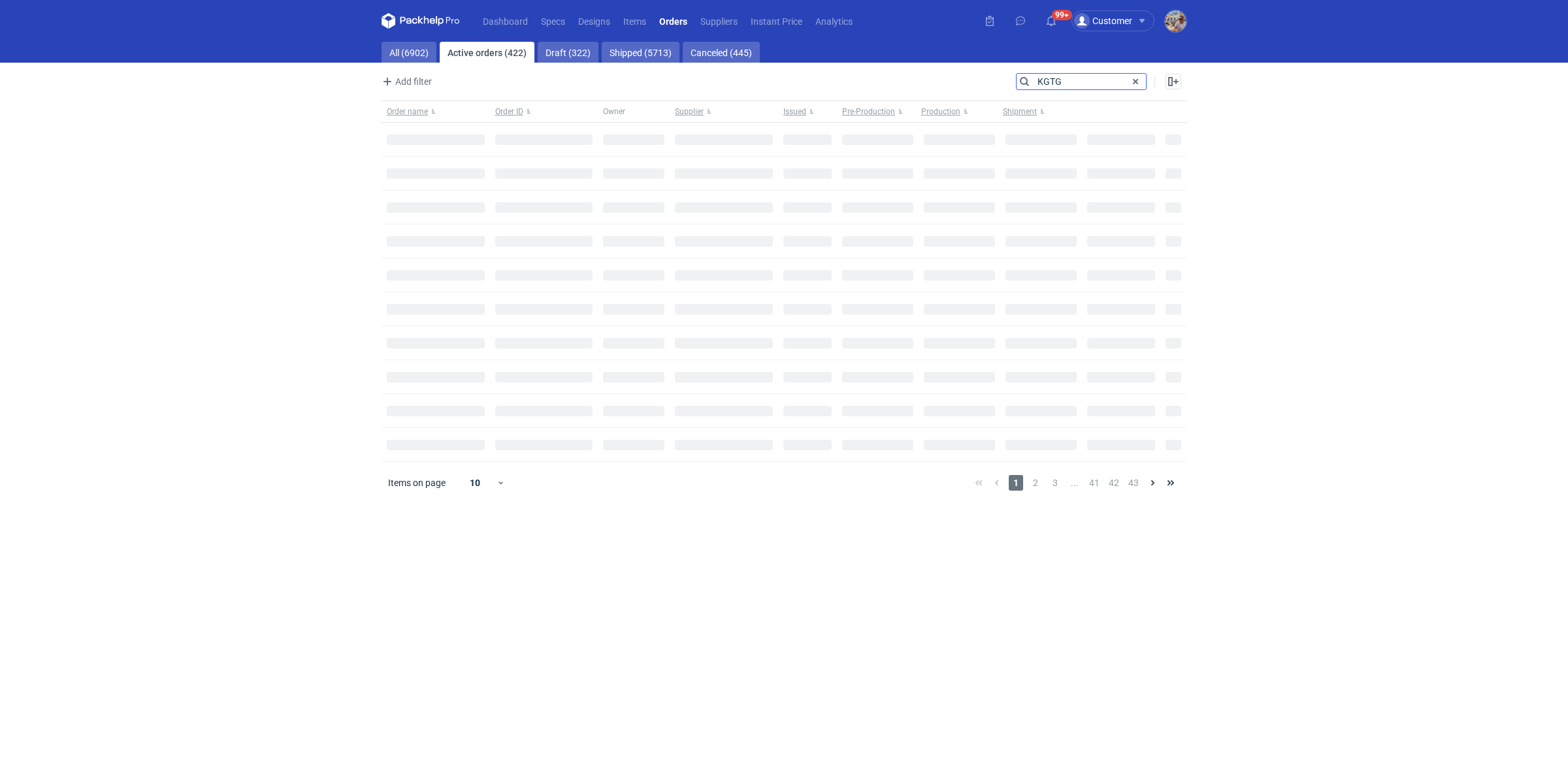
type input "KGTG"
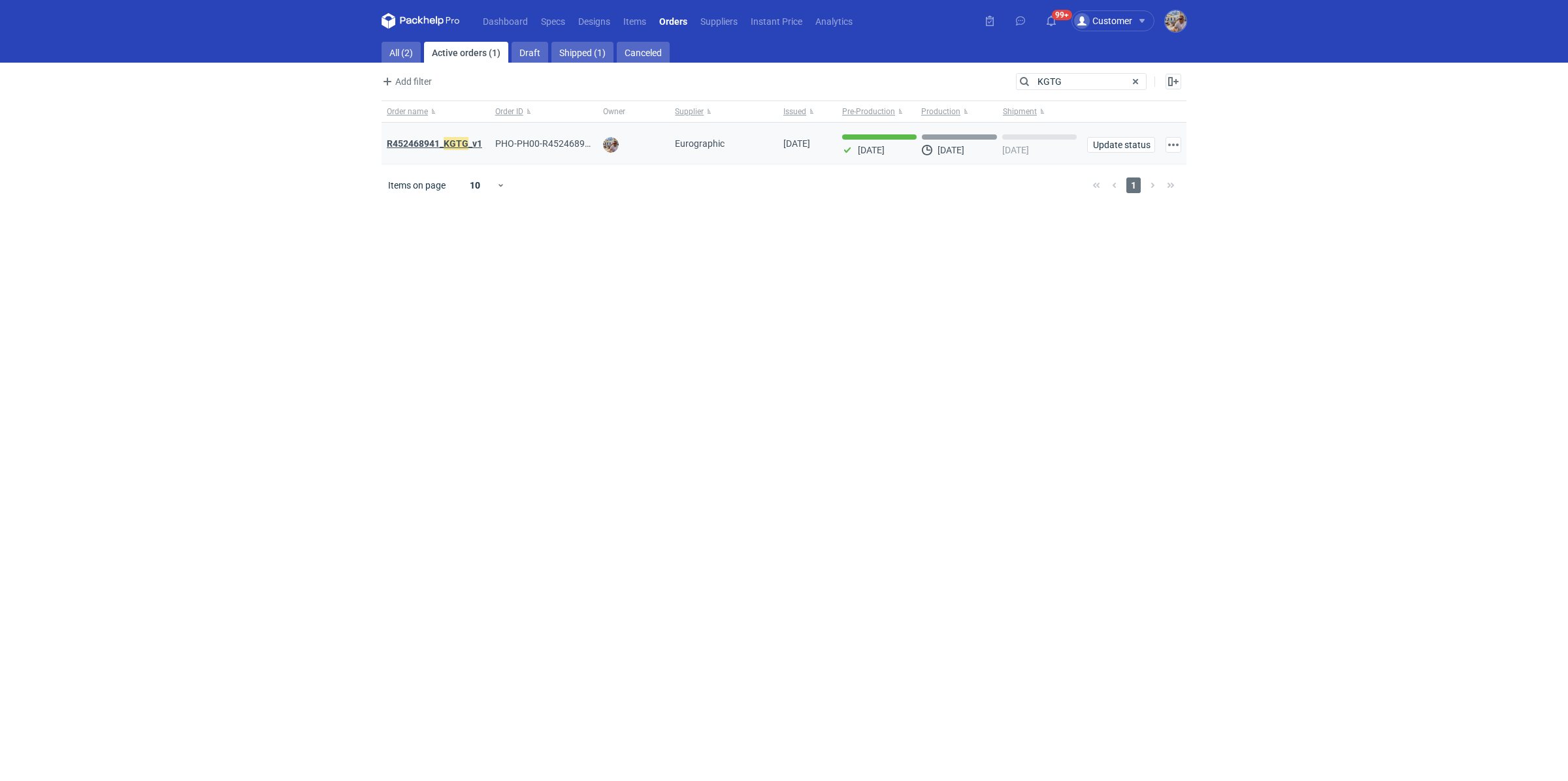
click at [410, 144] on strong "R452468941_ KGTG _v1" at bounding box center [434, 144] width 96 height 15
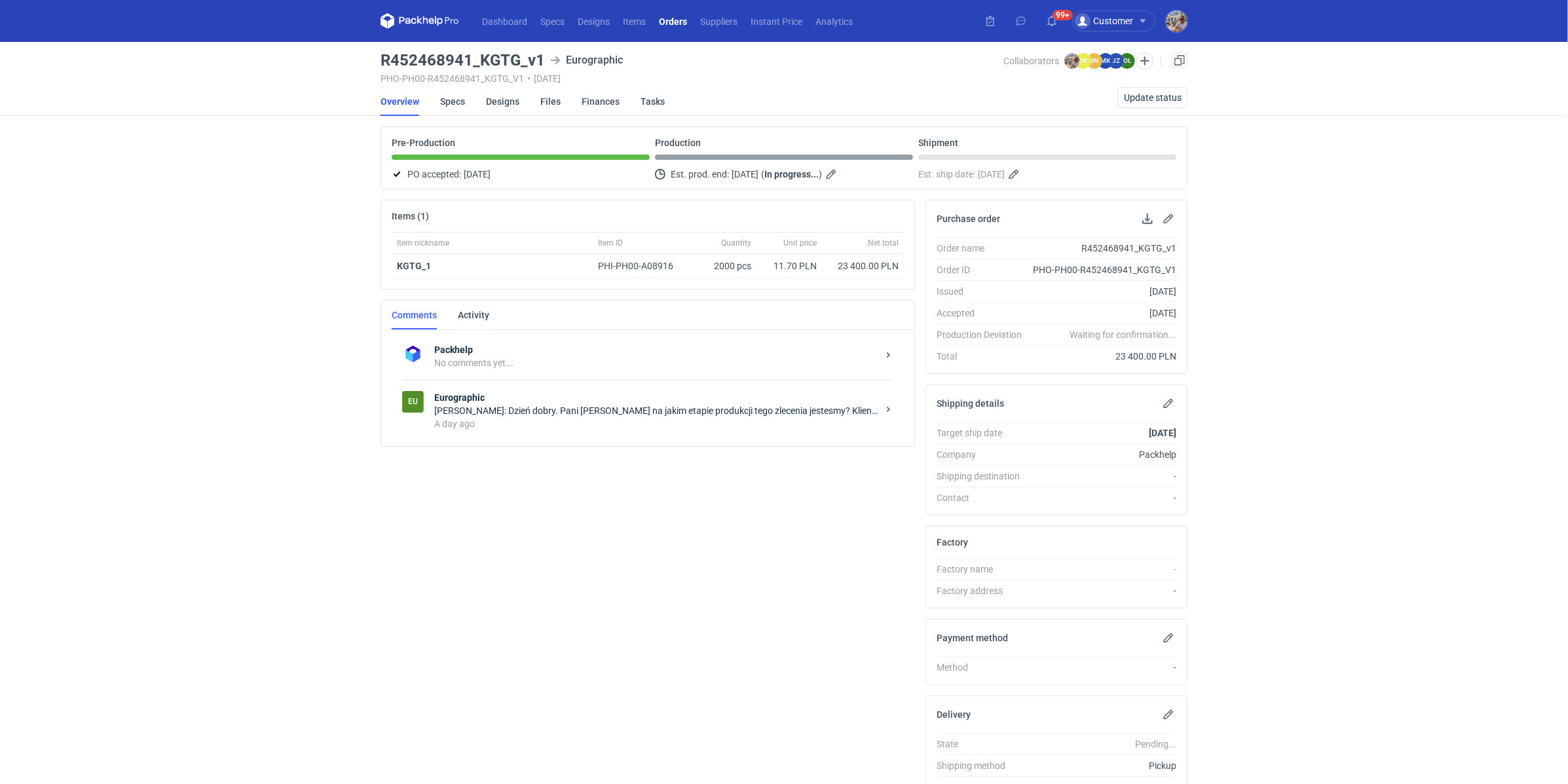
click at [521, 424] on div "A day ago" at bounding box center [656, 424] width 443 height 13
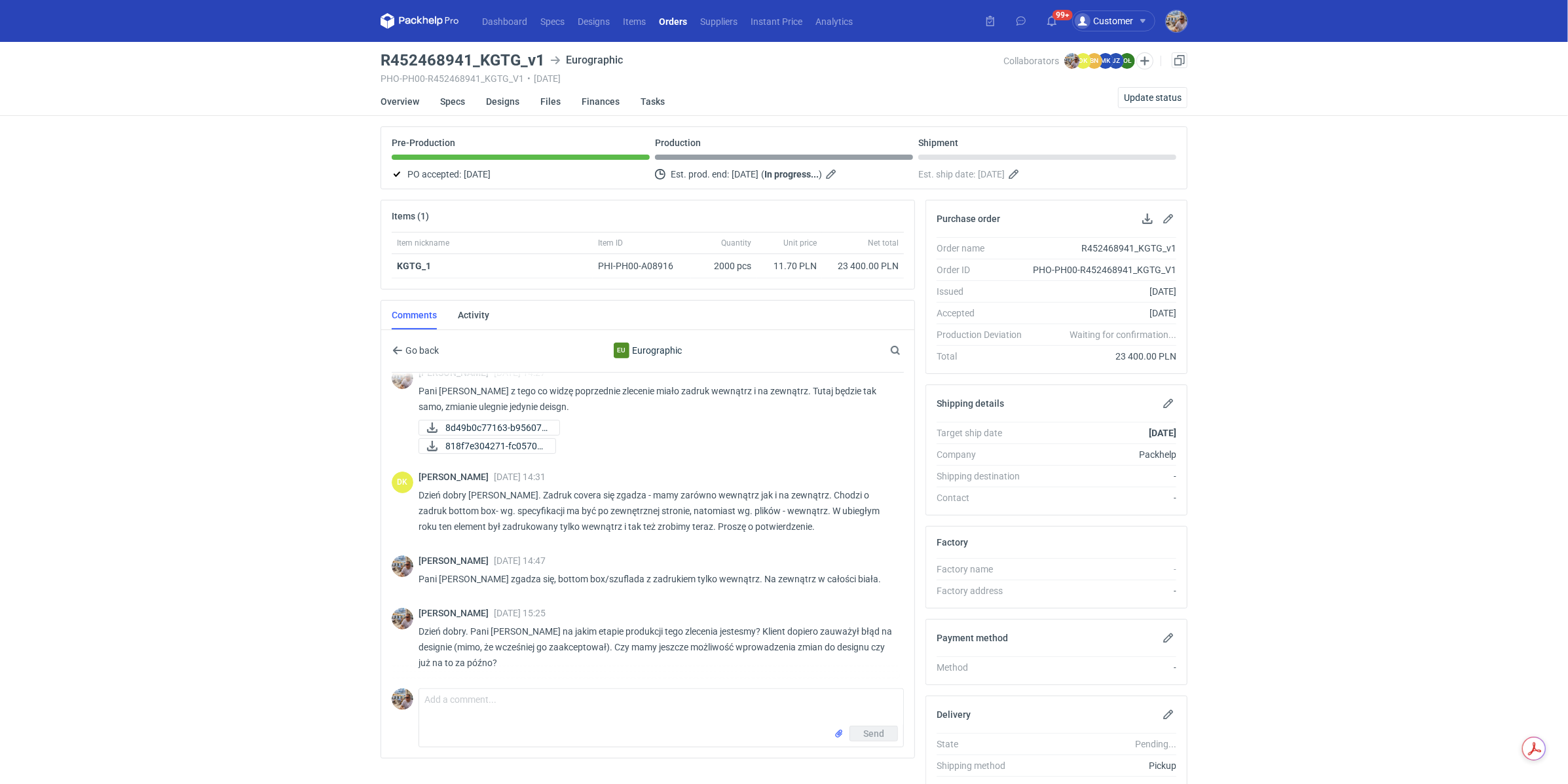
scroll to position [190, 0]
